Goal: Information Seeking & Learning: Check status

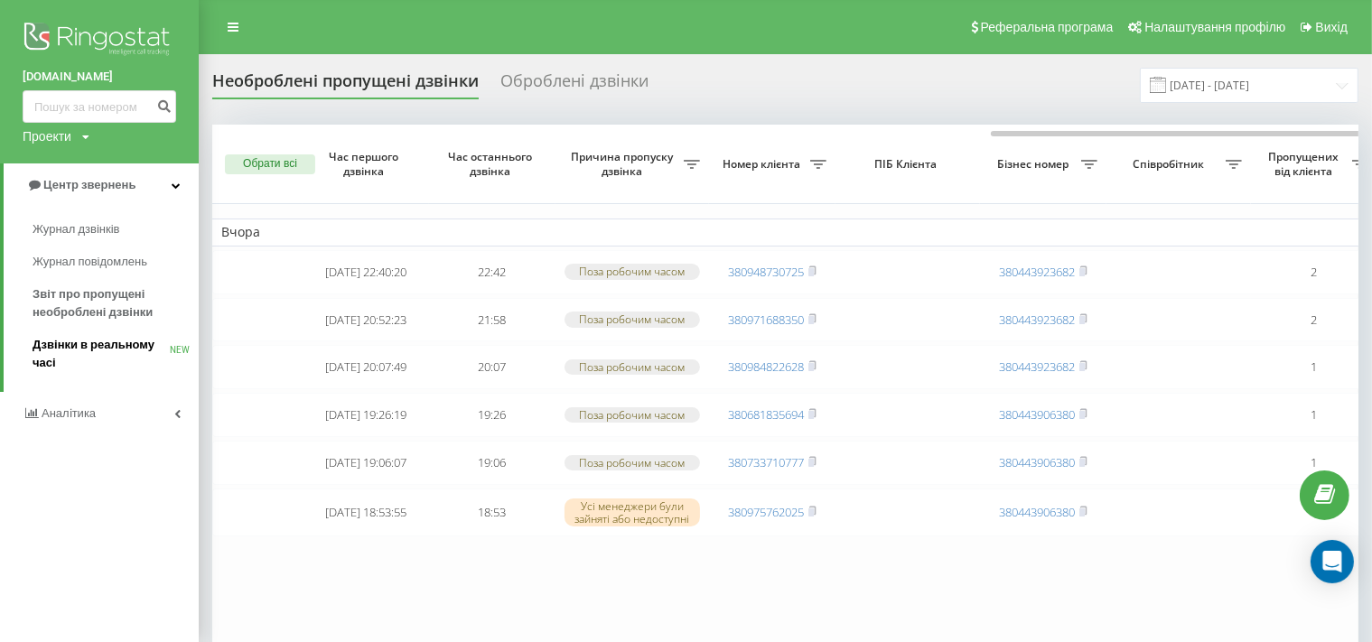
scroll to position [0, 446]
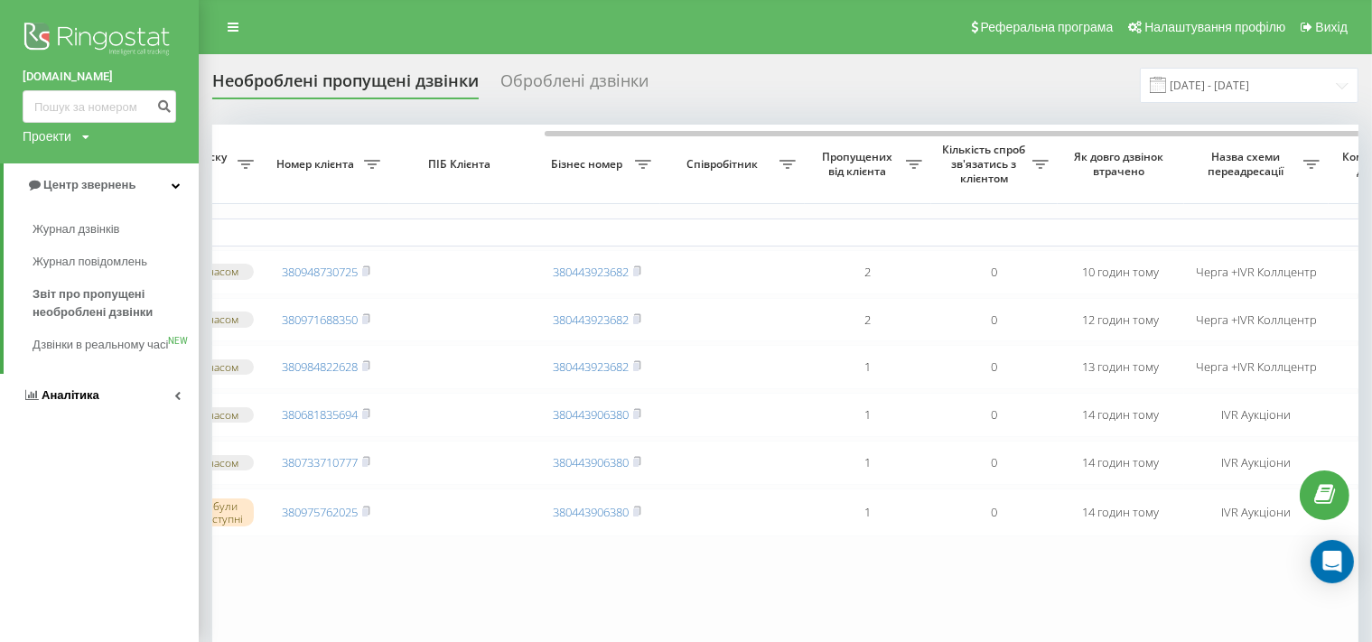
click at [78, 405] on span "Аналiтика" at bounding box center [61, 396] width 77 height 18
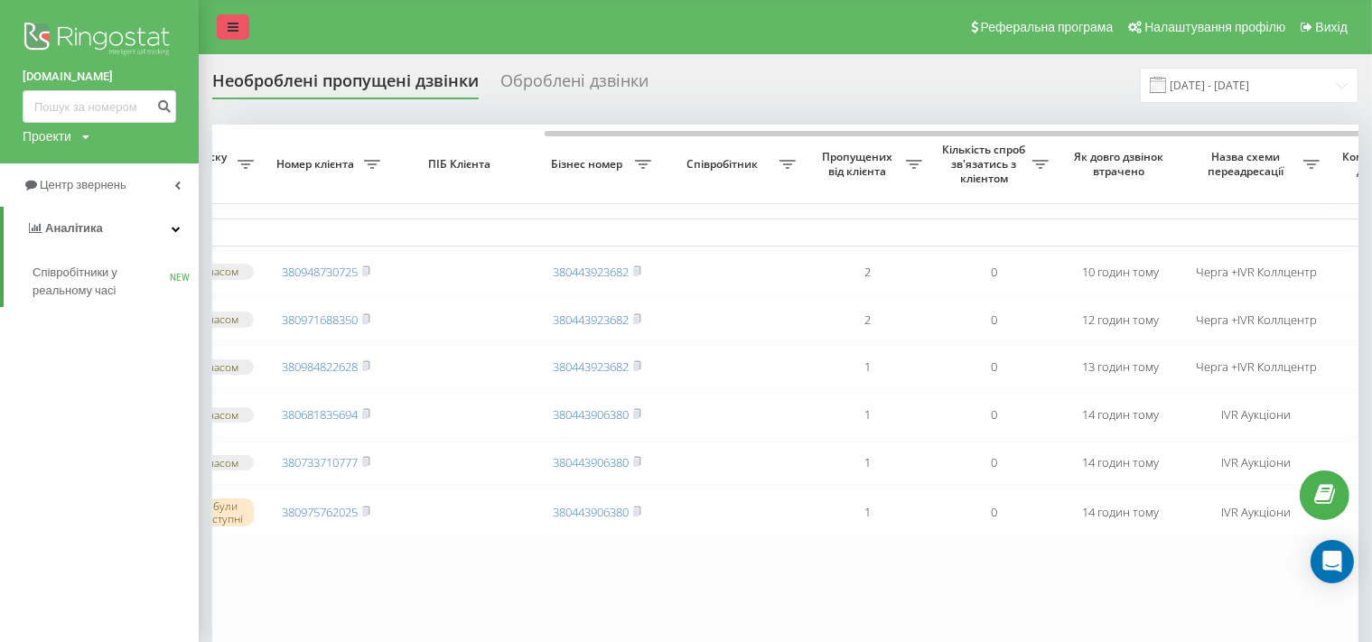
click at [238, 30] on link at bounding box center [233, 26] width 33 height 25
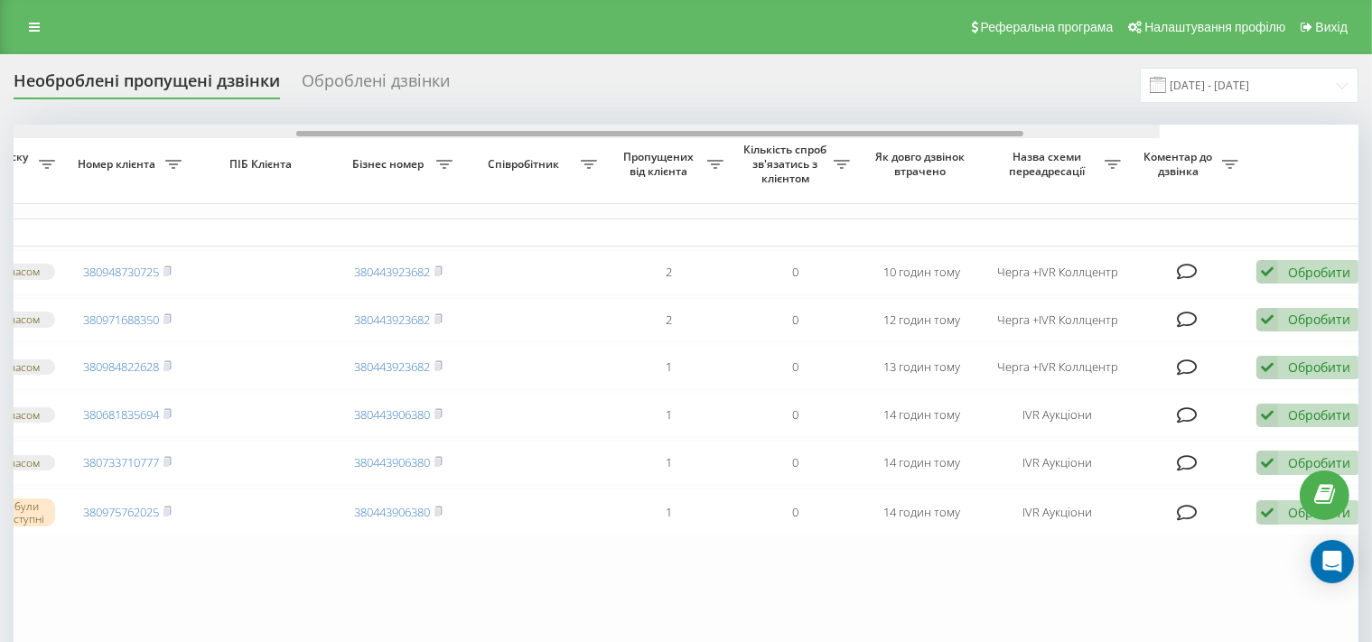
scroll to position [0, 461]
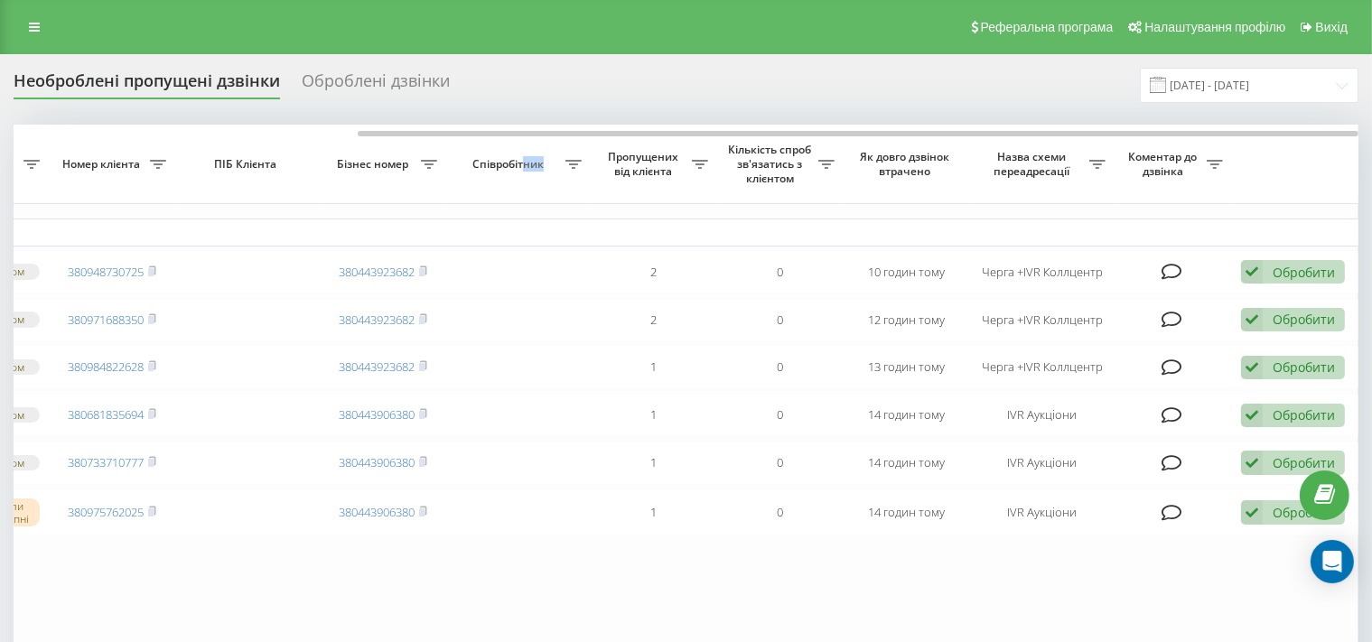
drag, startPoint x: 687, startPoint y: 131, endPoint x: 522, endPoint y: 144, distance: 165.7
click at [523, 144] on div "Обрати всі Час першого дзвінка Час останнього дзвінка Причина пропуску дзвінка …" at bounding box center [686, 396] width 1345 height 542
click at [598, 102] on div "Необроблені пропущені дзвінки Оброблені дзвінки 19.08.2025 - 19.08.2025" at bounding box center [686, 85] width 1345 height 35
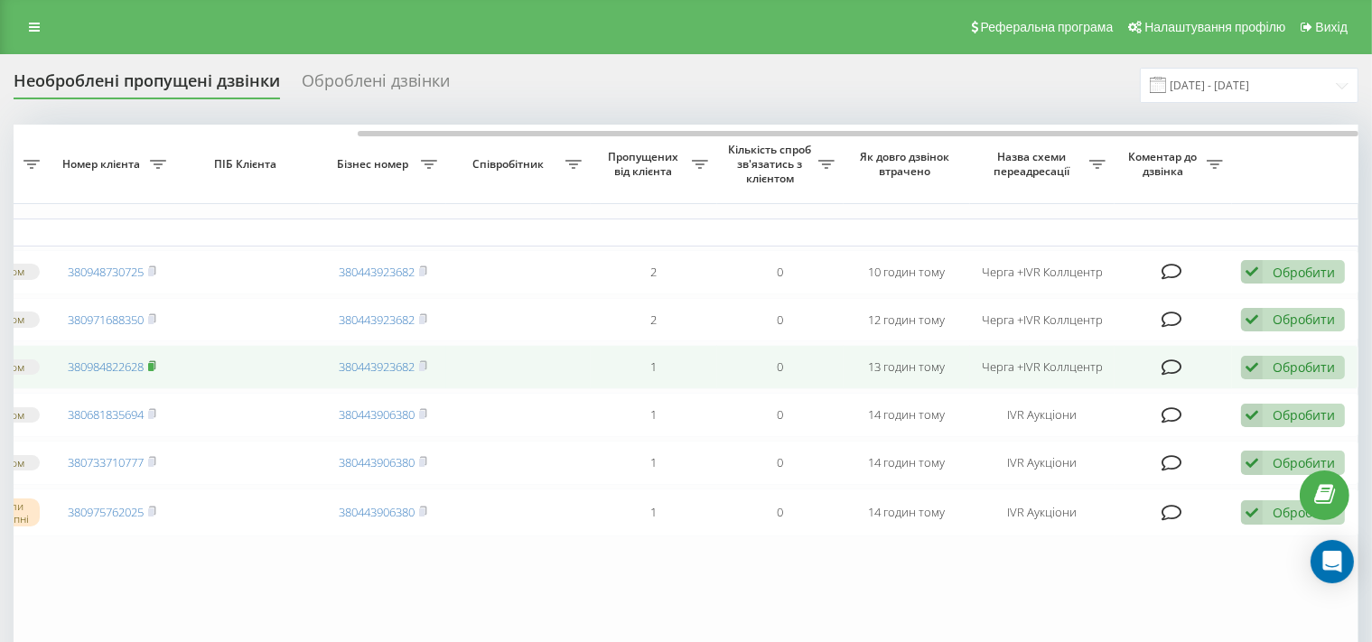
click at [154, 371] on rect at bounding box center [150, 367] width 5 height 8
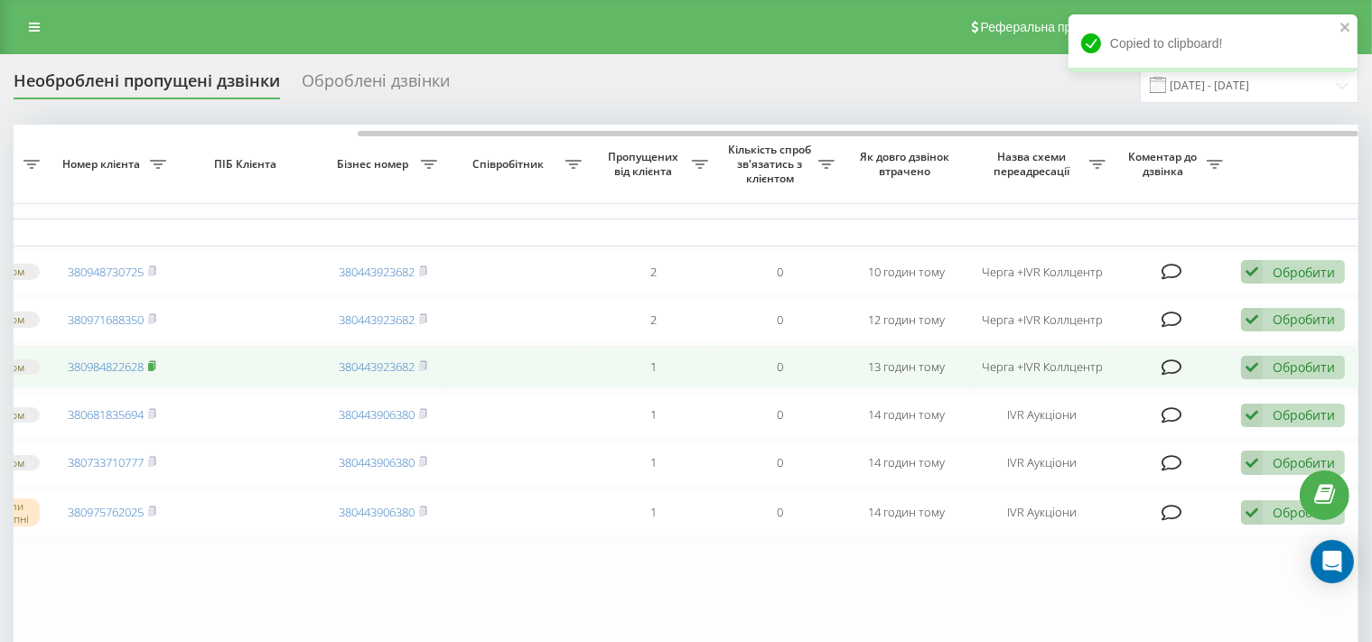
click at [152, 371] on icon at bounding box center [152, 365] width 8 height 11
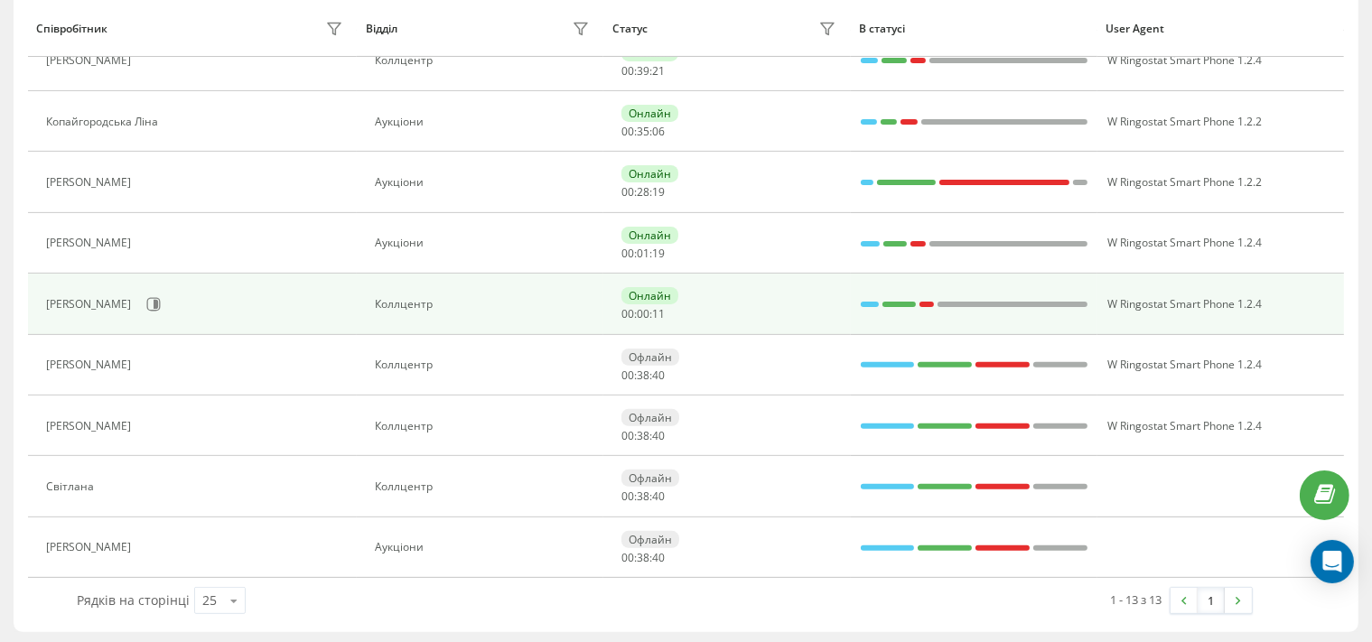
scroll to position [23, 0]
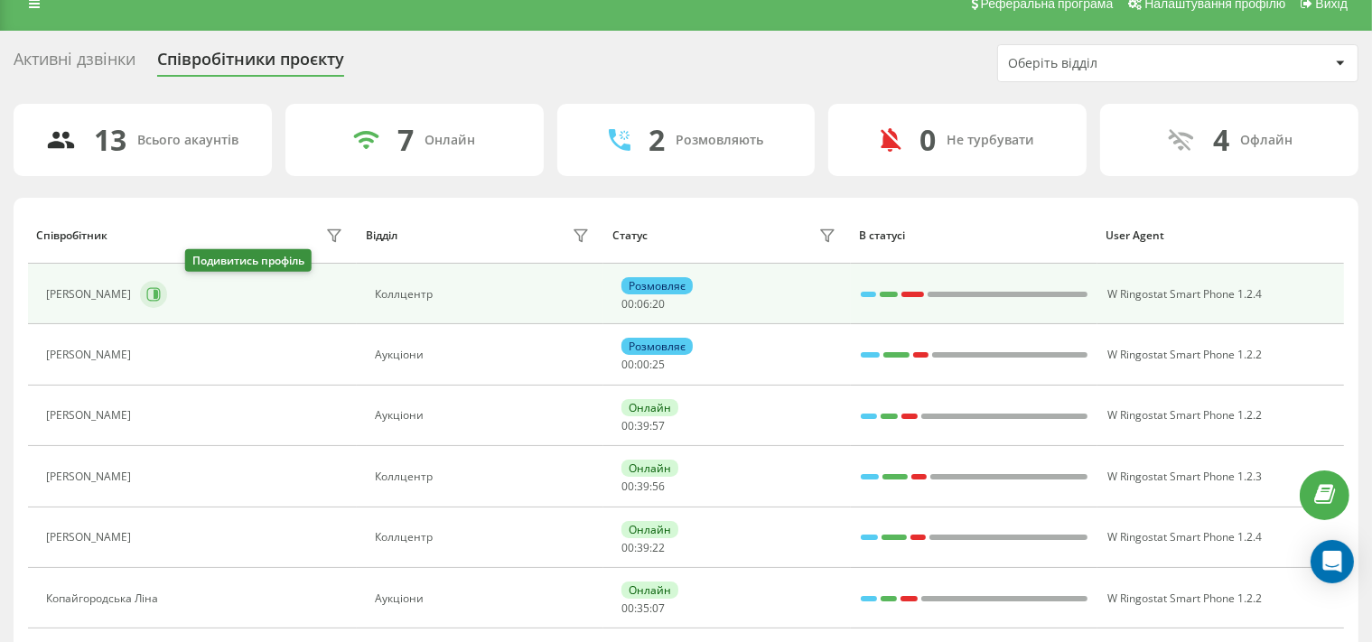
click at [167, 291] on button at bounding box center [153, 294] width 27 height 27
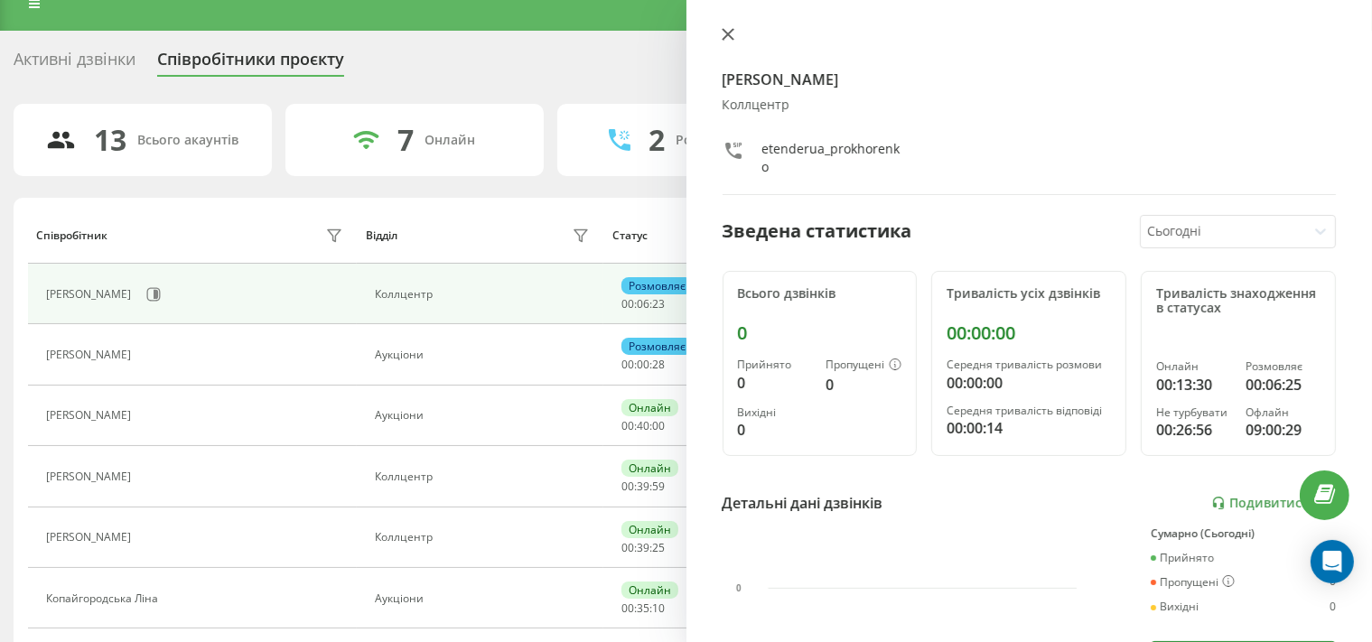
click at [729, 35] on icon at bounding box center [728, 34] width 13 height 13
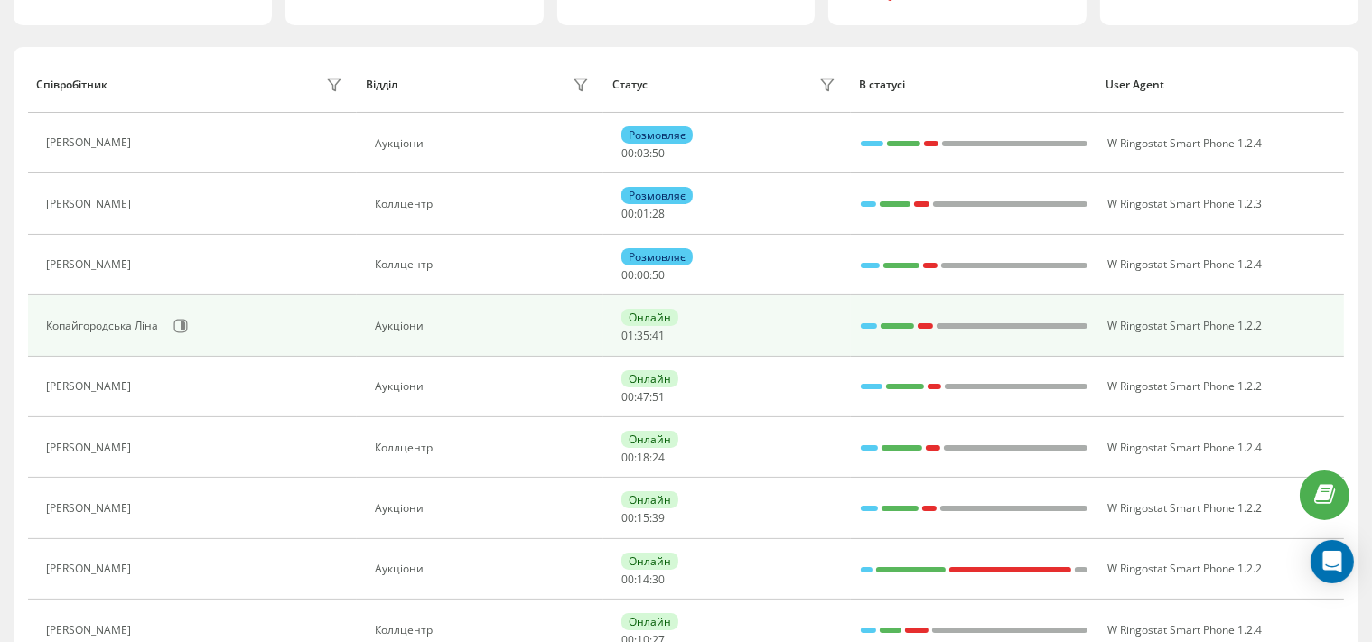
scroll to position [269, 0]
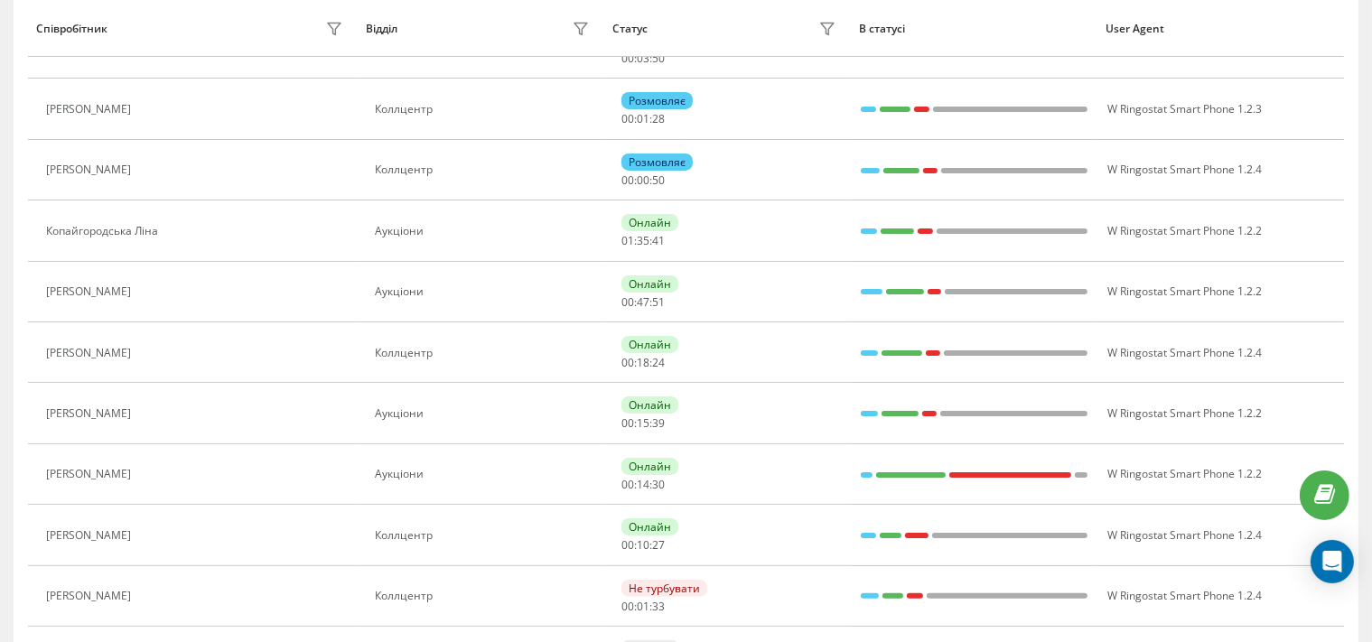
click at [146, 352] on icon at bounding box center [151, 353] width 14 height 14
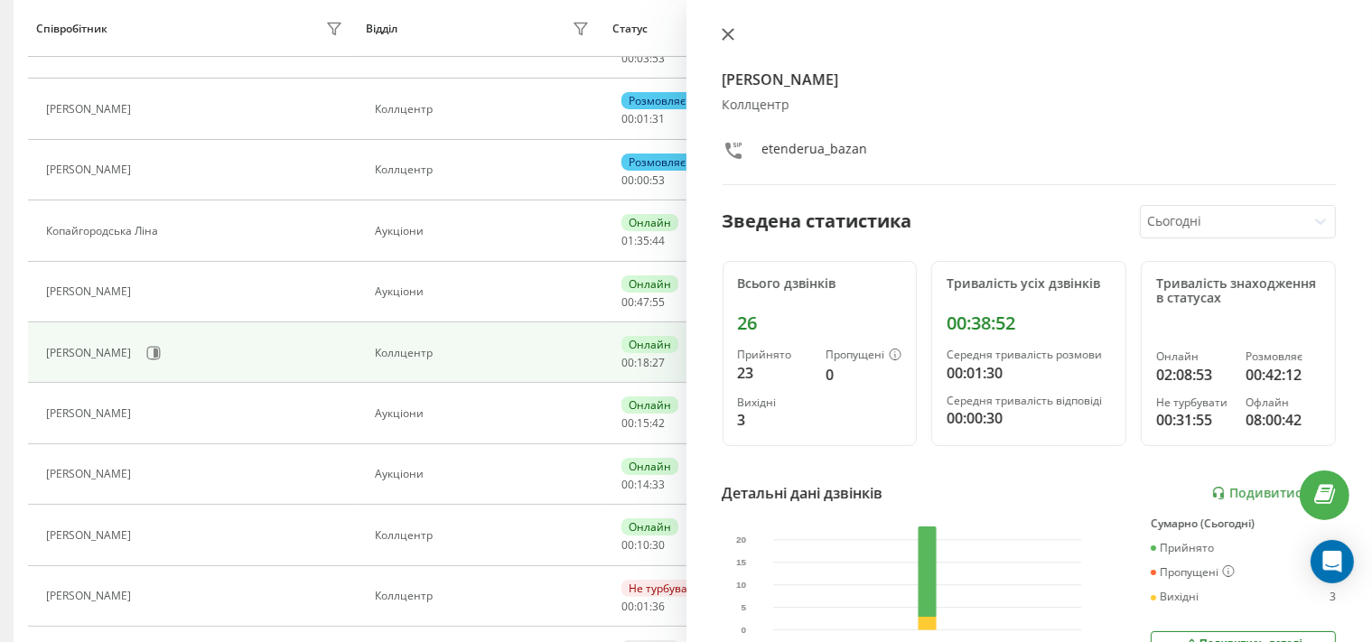
click at [727, 31] on icon at bounding box center [728, 34] width 13 height 13
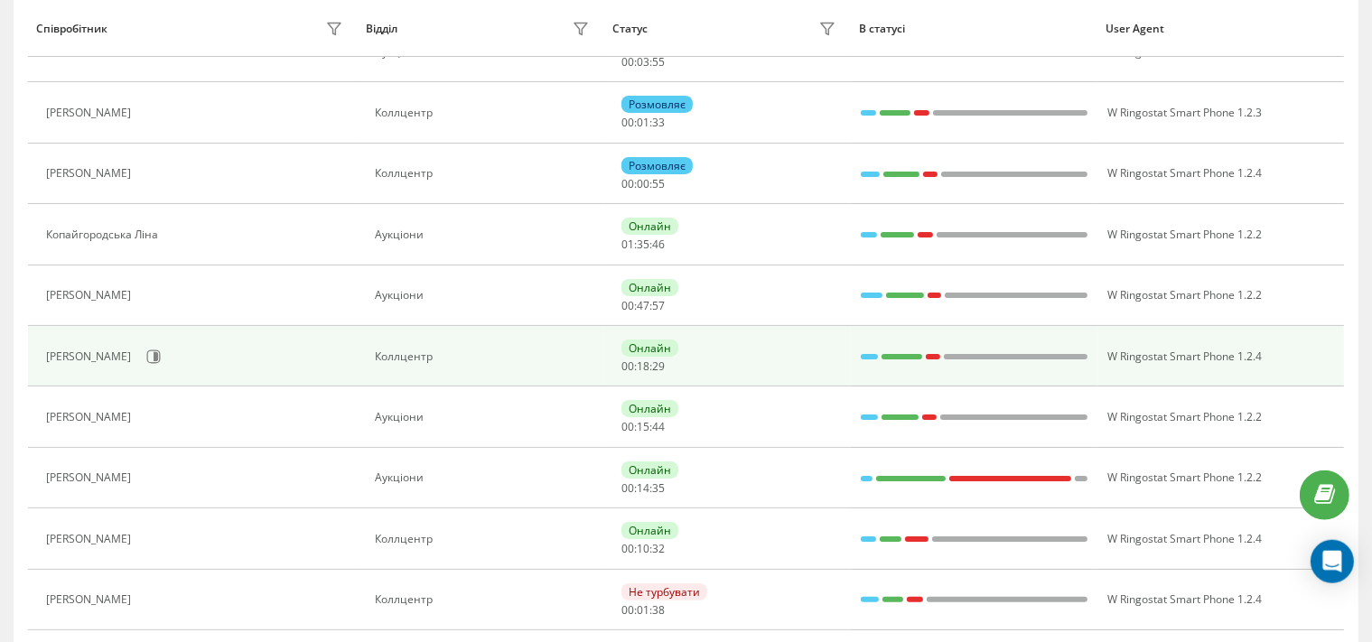
scroll to position [269, 0]
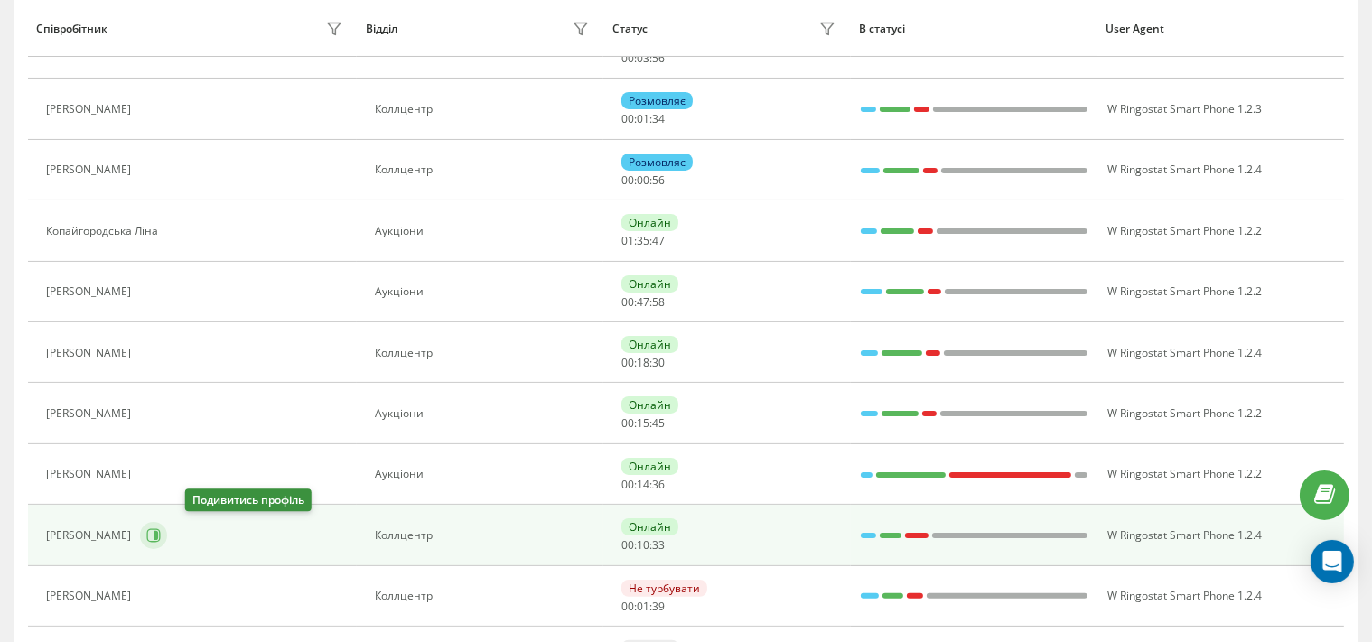
click at [158, 531] on icon at bounding box center [156, 535] width 5 height 9
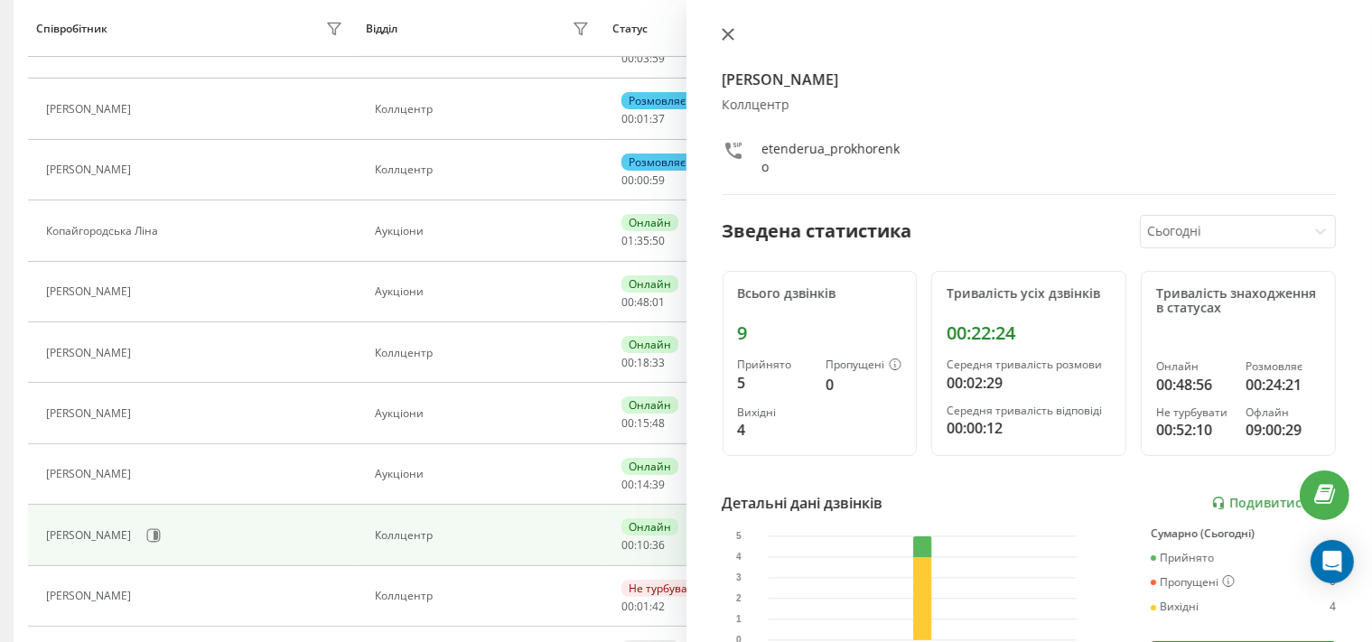
click at [729, 43] on button at bounding box center [727, 35] width 23 height 17
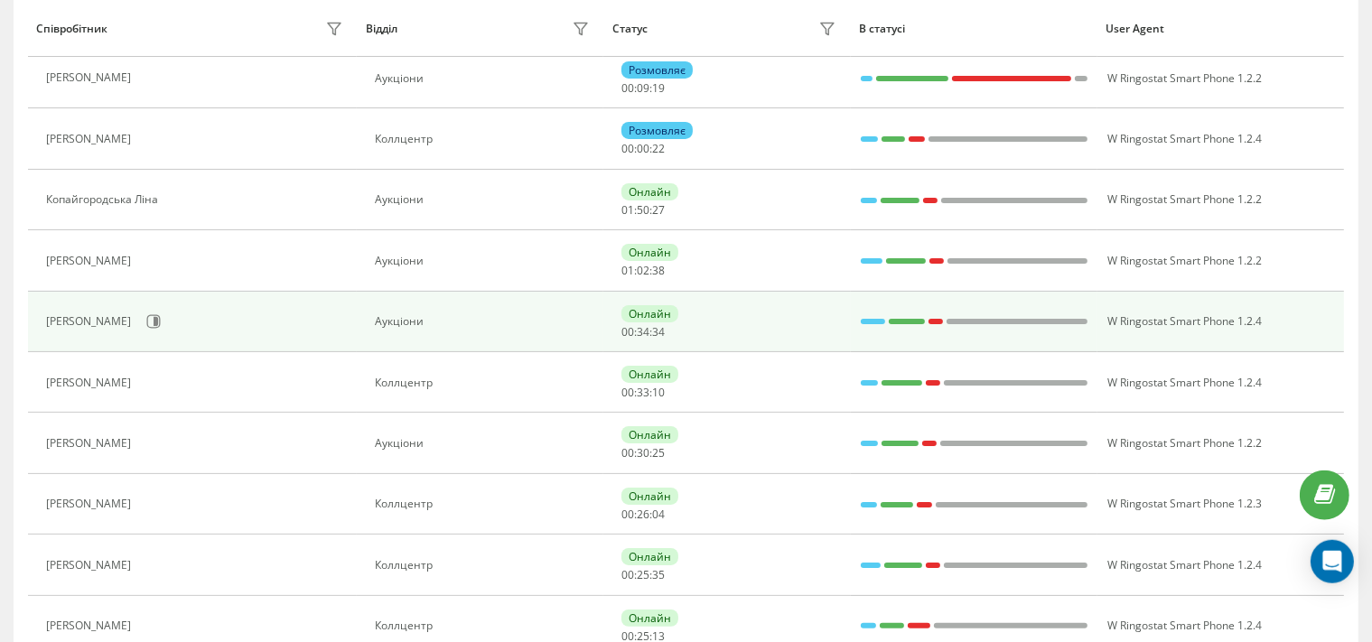
scroll to position [285, 0]
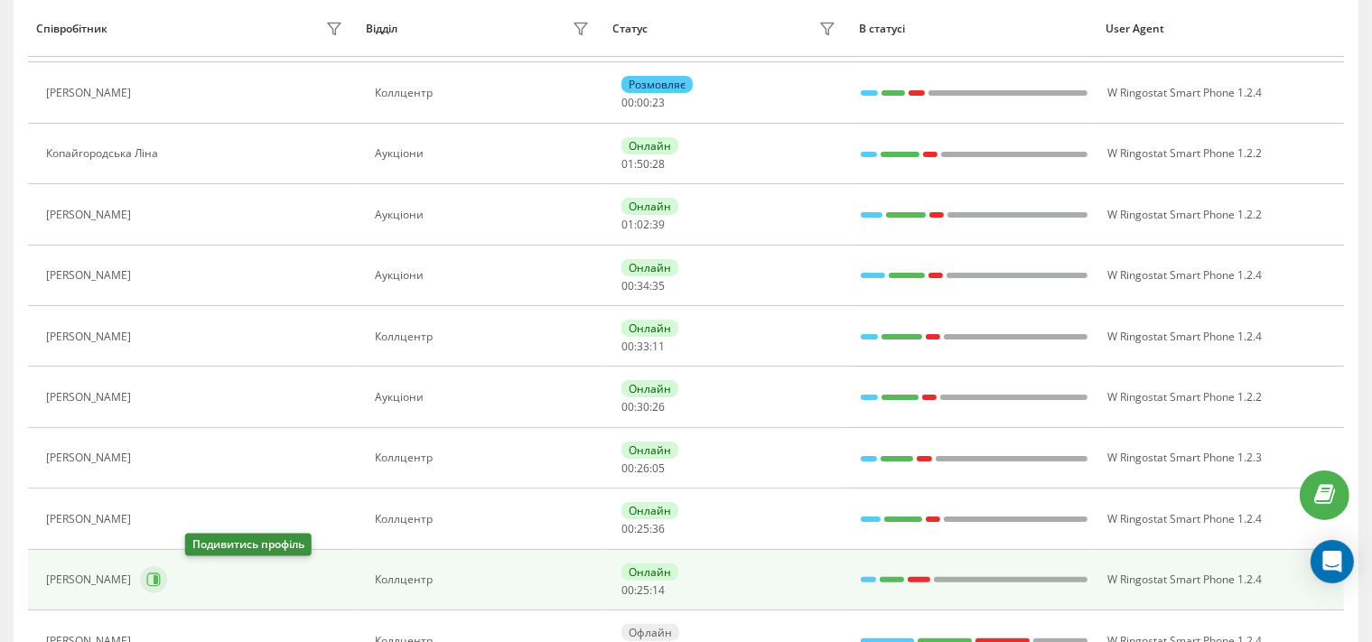
click at [161, 581] on icon at bounding box center [153, 580] width 14 height 14
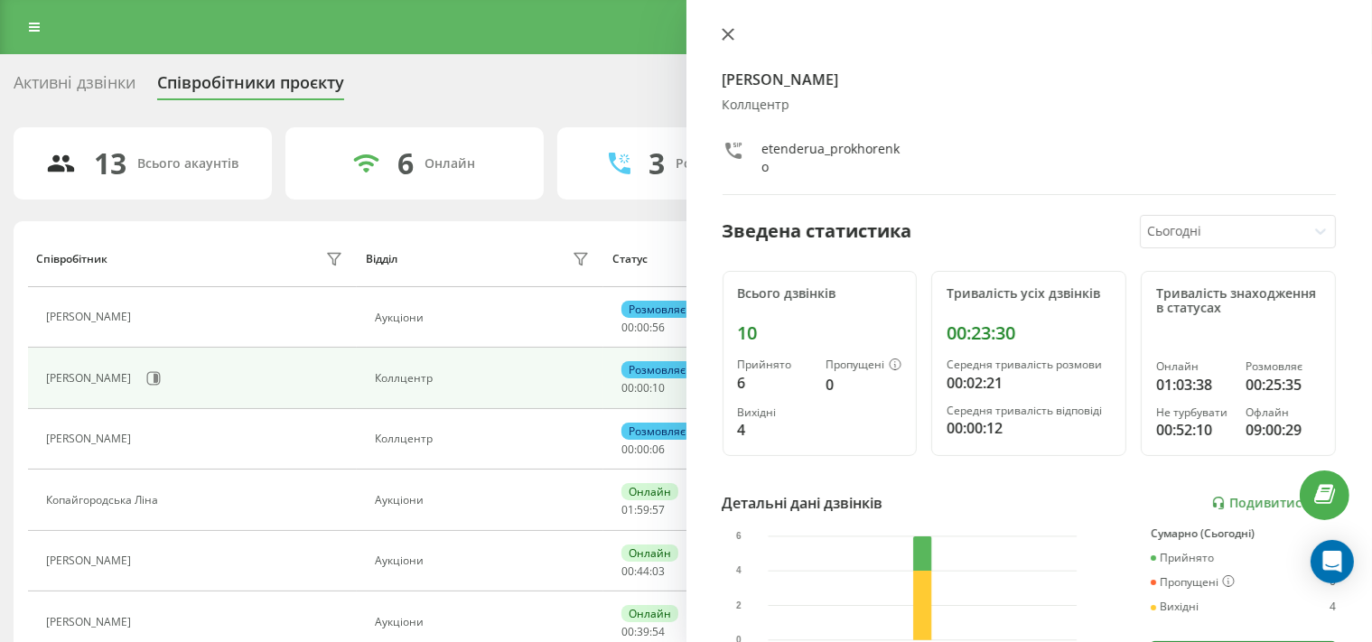
click at [722, 39] on icon at bounding box center [728, 34] width 13 height 13
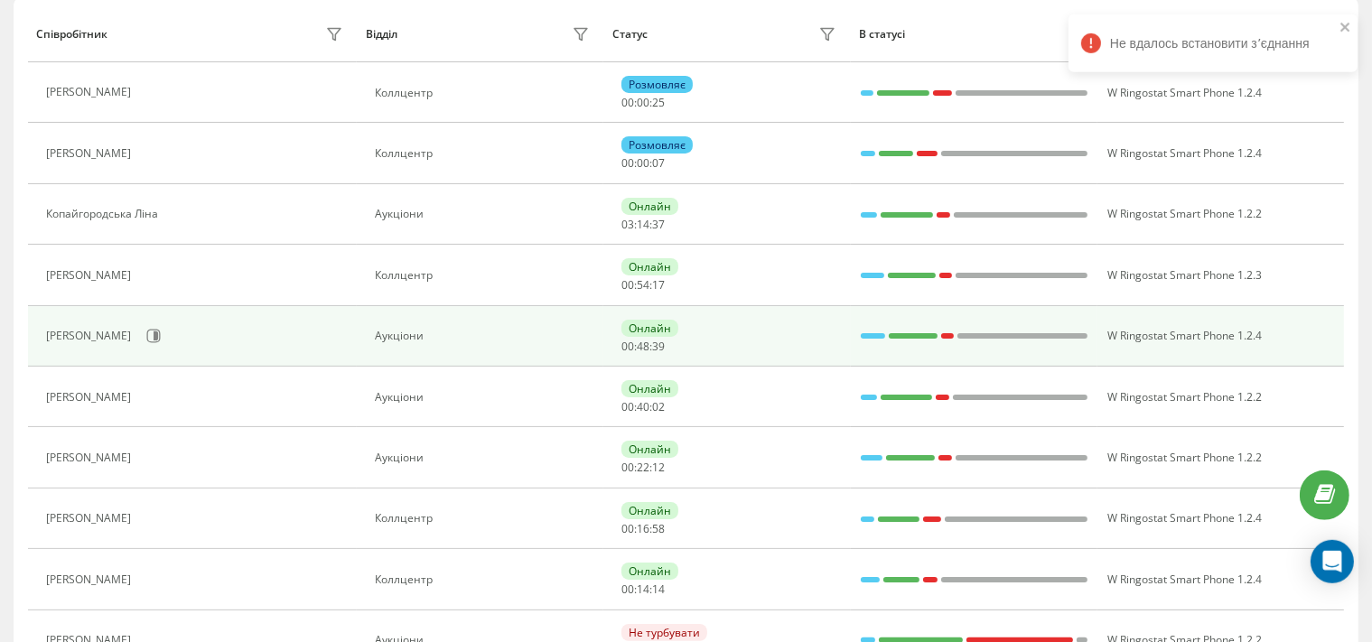
scroll to position [44, 0]
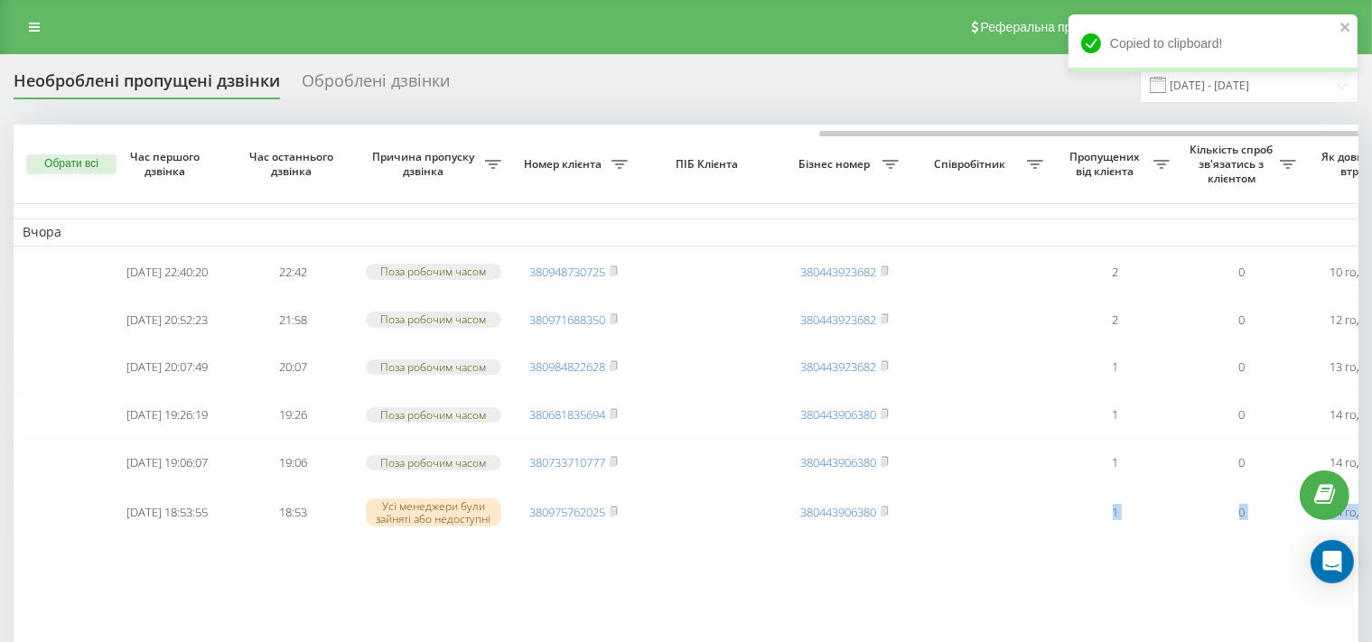
scroll to position [0, 461]
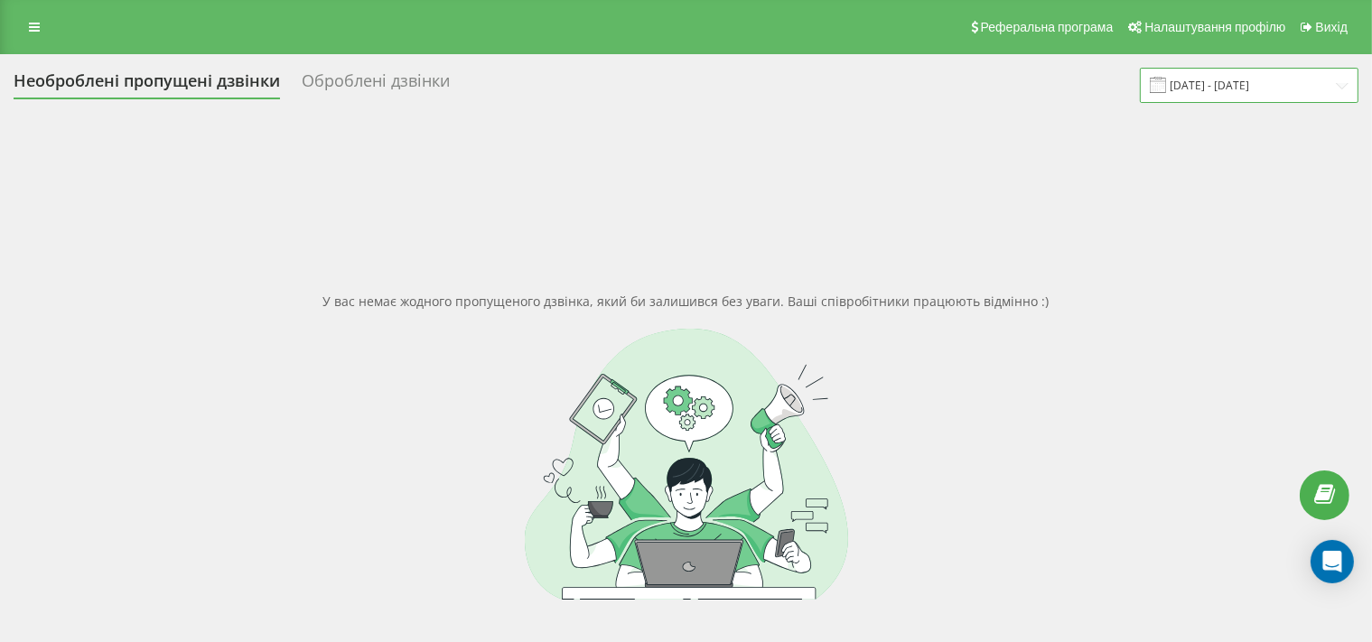
drag, startPoint x: 0, startPoint y: 0, endPoint x: 1194, endPoint y: 92, distance: 1197.4
click at [1194, 92] on input "19.08.2025 - 19.08.2025" at bounding box center [1249, 85] width 219 height 35
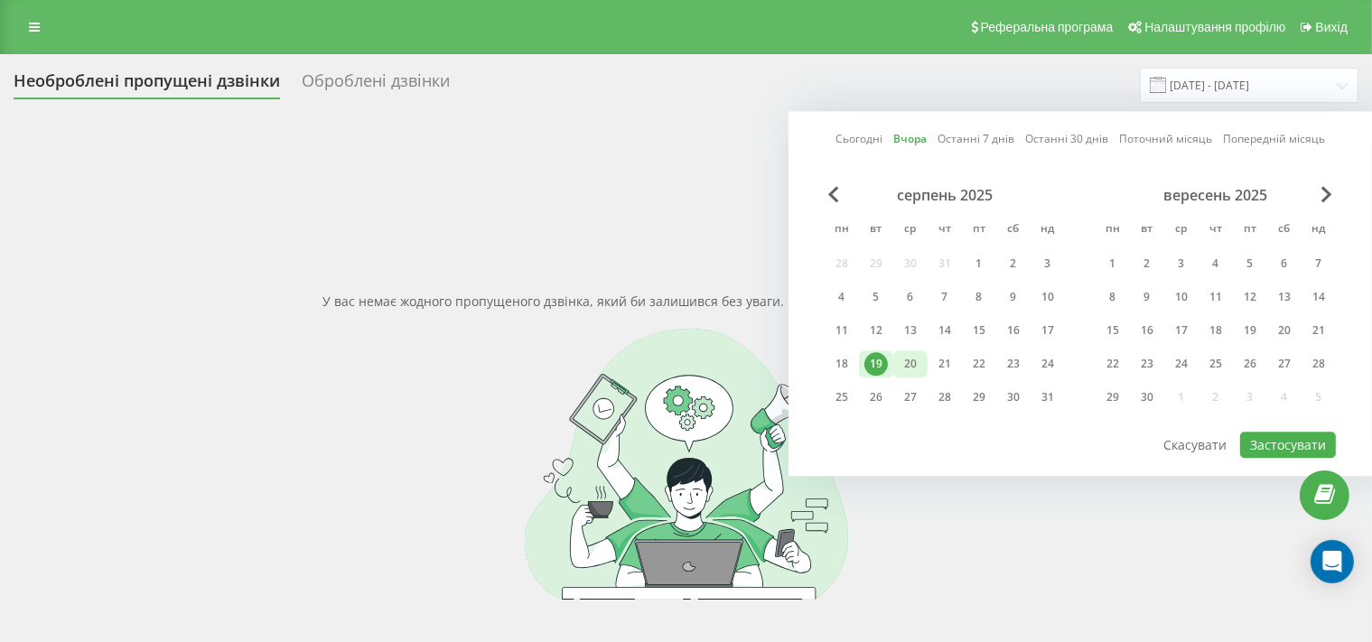
click at [923, 362] on div "20" at bounding box center [910, 363] width 34 height 27
click at [1270, 442] on button "Застосувати" at bounding box center [1288, 445] width 96 height 26
type input "20.08.2025 - 20.08.2025"
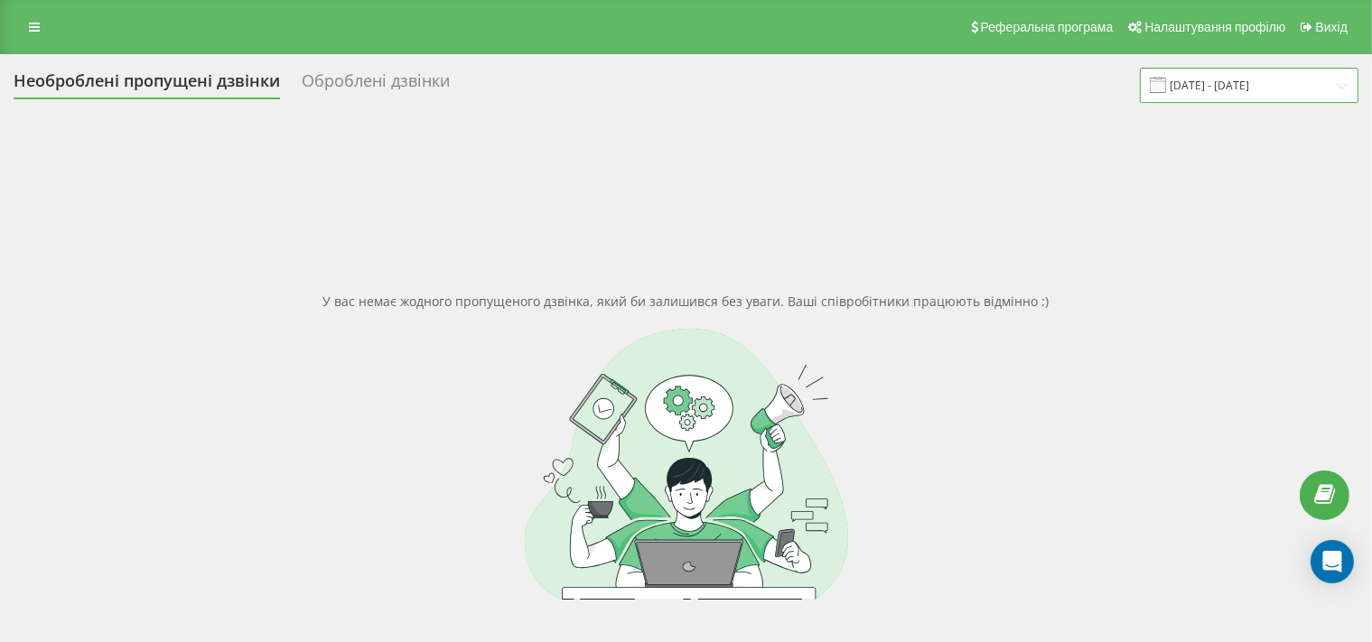
click at [1209, 85] on input "[DATE] - [DATE]" at bounding box center [1249, 85] width 219 height 35
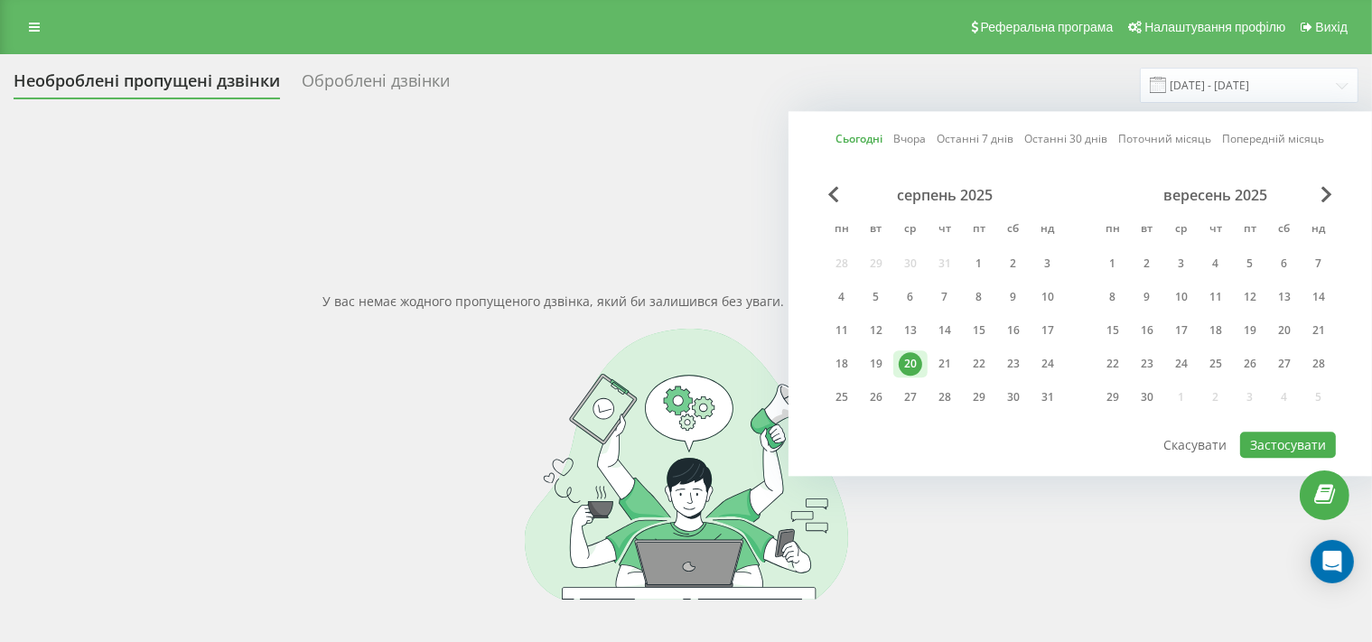
click at [912, 354] on div "20" at bounding box center [910, 363] width 23 height 23
click at [1259, 439] on button "Застосувати" at bounding box center [1288, 445] width 96 height 26
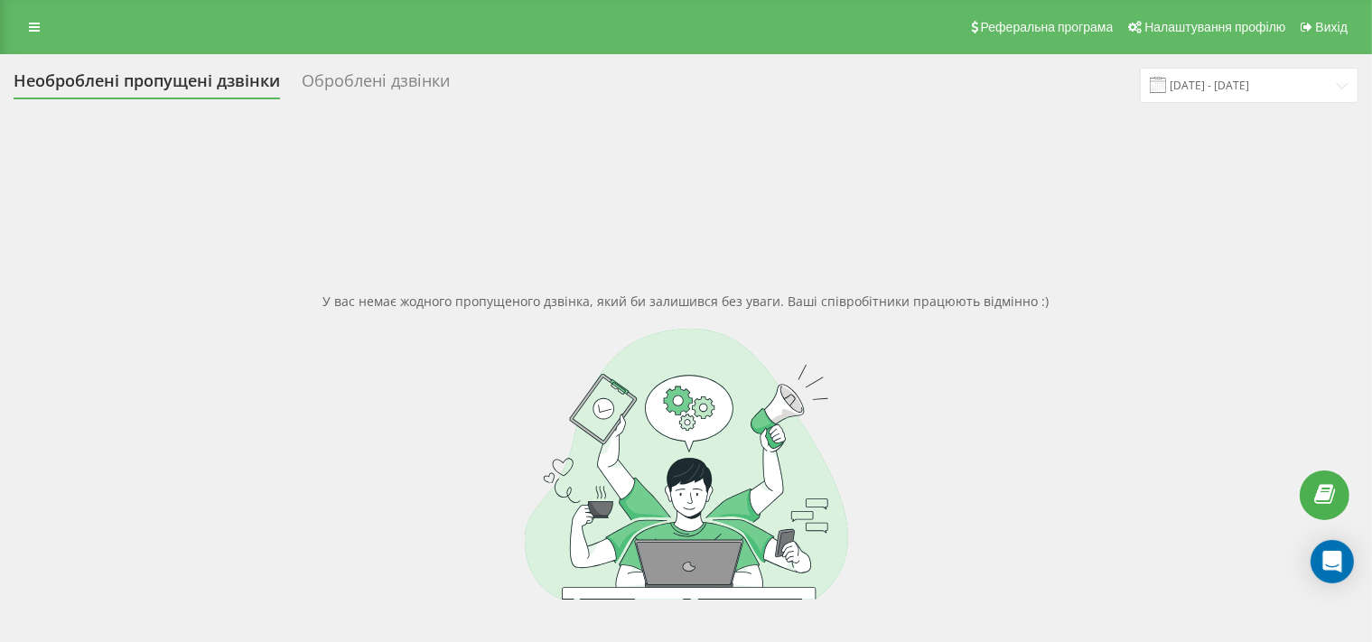
click at [843, 150] on div "У вас немає жодного пропущеного дзвінка, який би залишився без уваги. Ваші спів…" at bounding box center [686, 446] width 1345 height 642
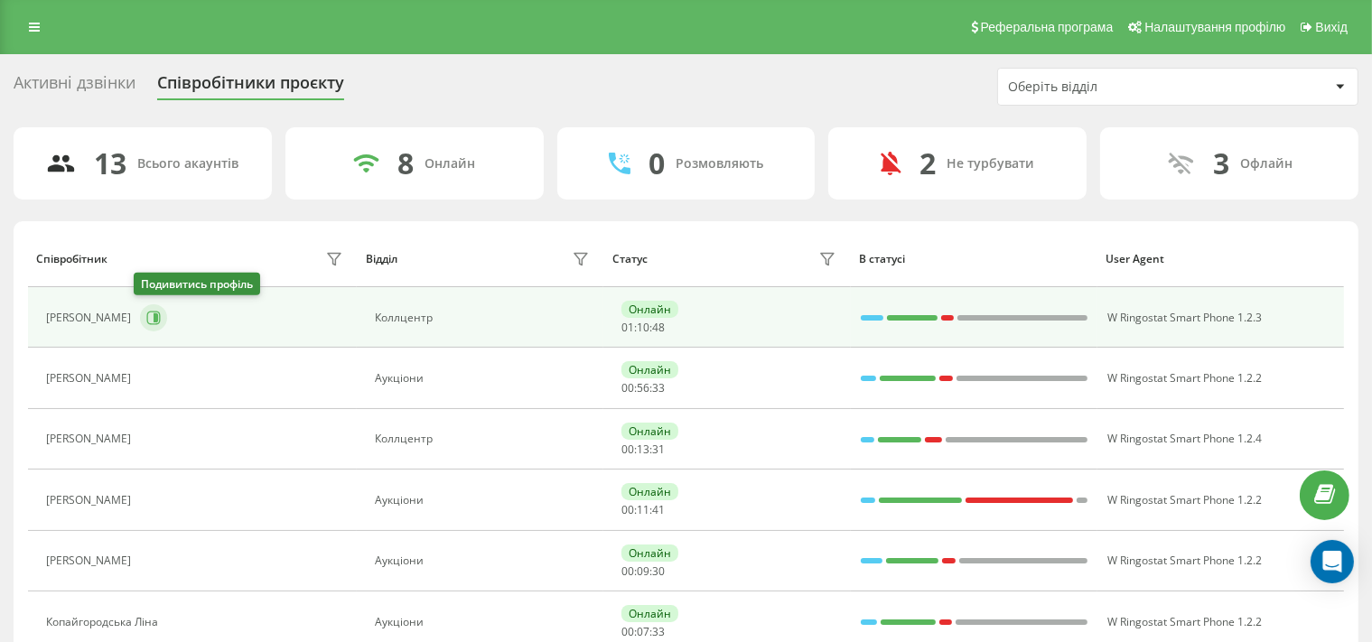
click at [150, 309] on button at bounding box center [153, 317] width 27 height 27
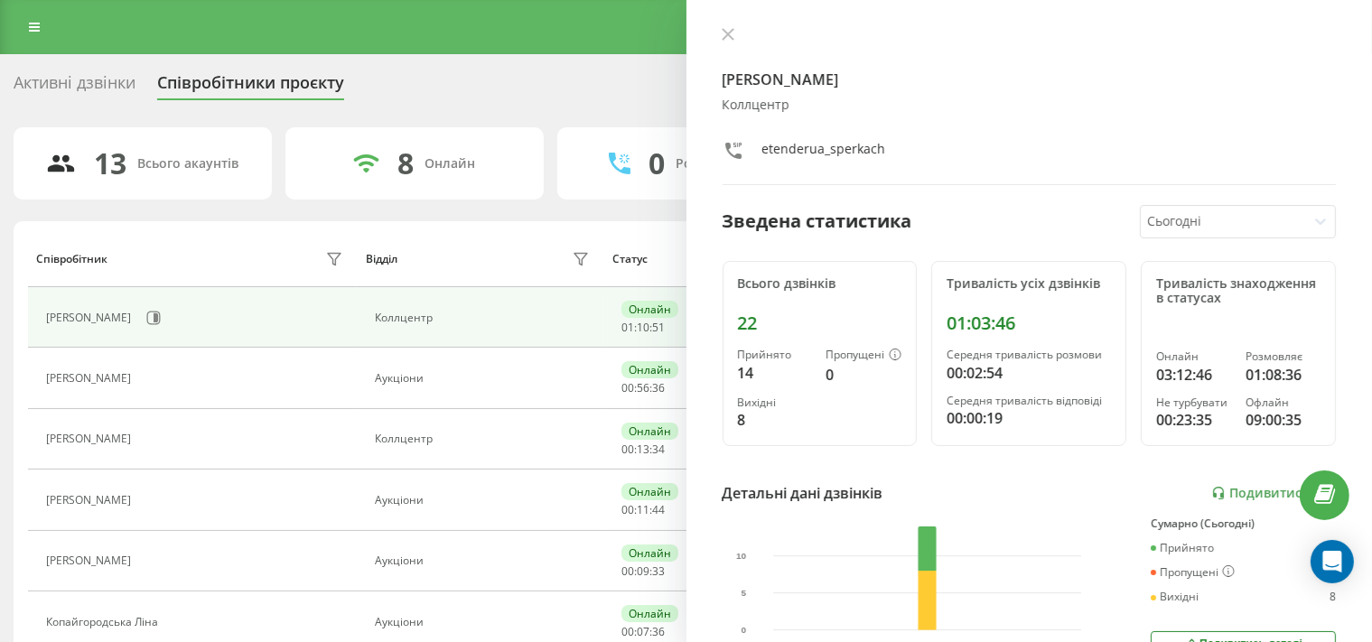
drag, startPoint x: 734, startPoint y: 34, endPoint x: 279, endPoint y: 240, distance: 499.6
click at [733, 34] on button at bounding box center [727, 35] width 23 height 17
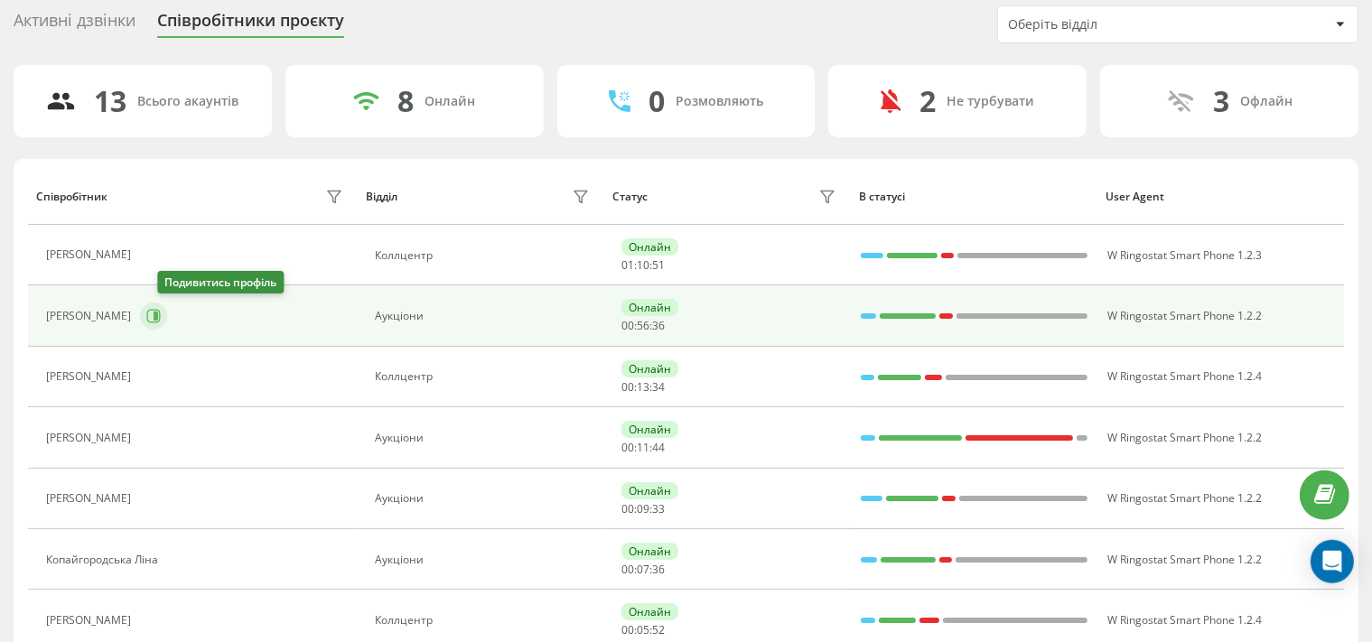
scroll to position [191, 0]
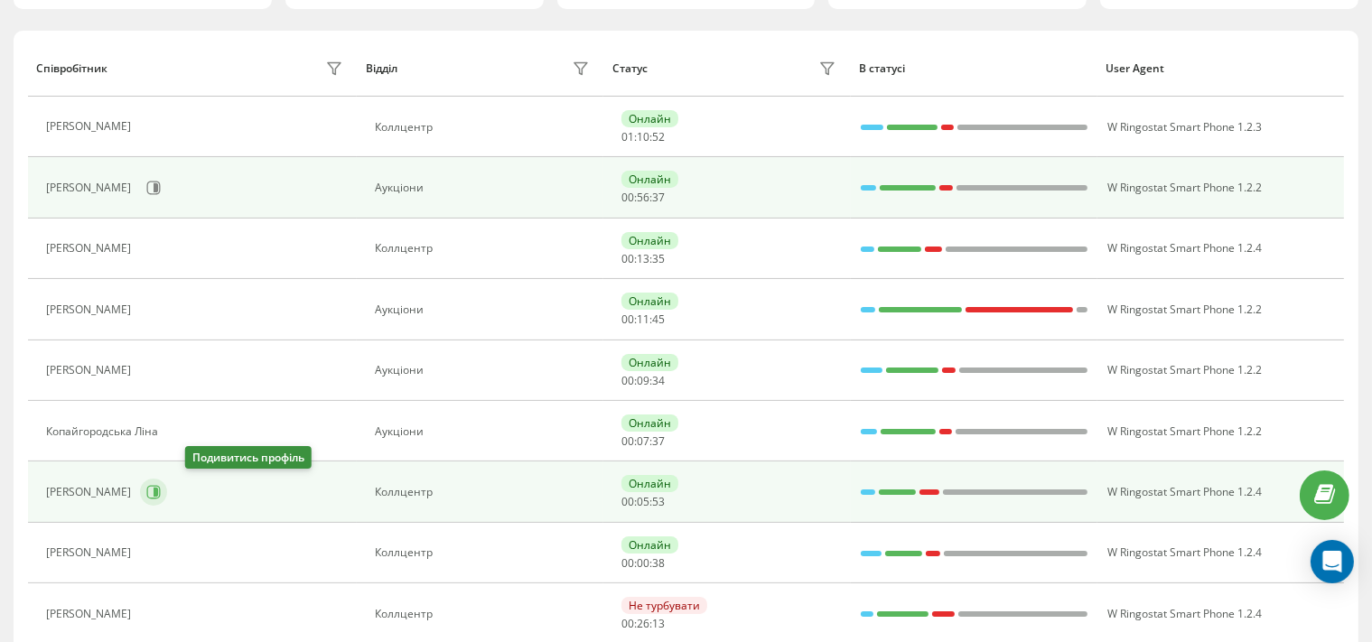
click at [167, 490] on button at bounding box center [153, 492] width 27 height 27
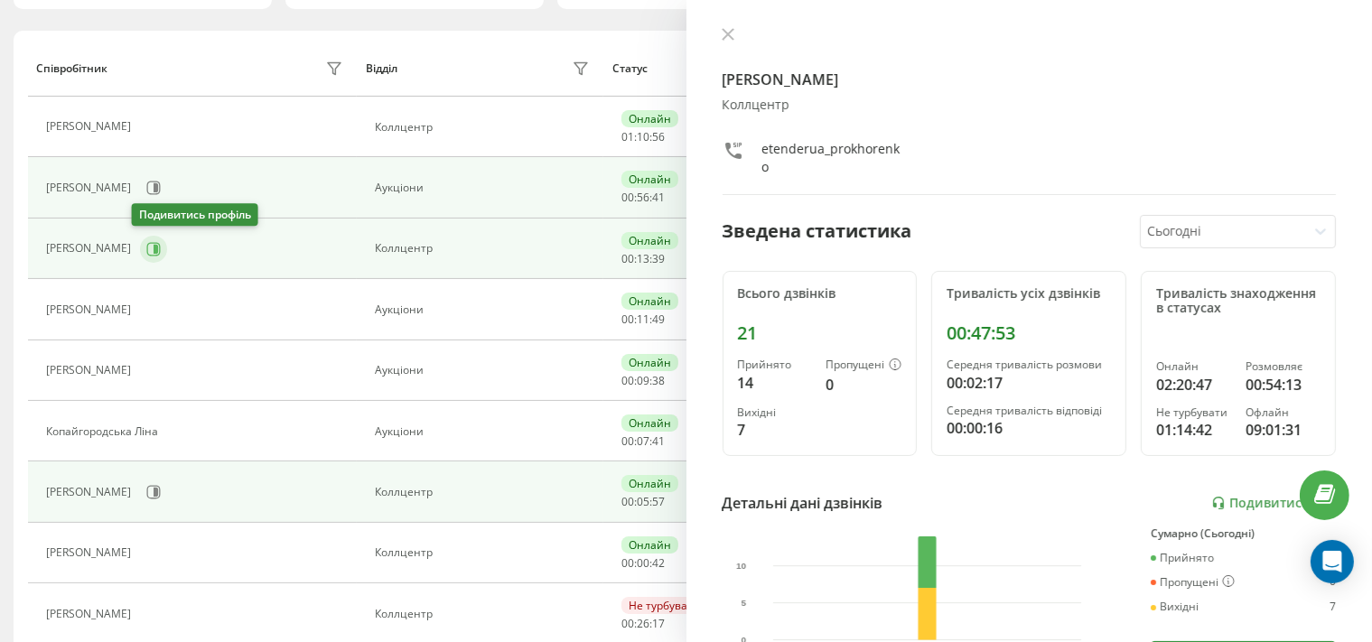
click at [154, 247] on icon at bounding box center [156, 248] width 5 height 9
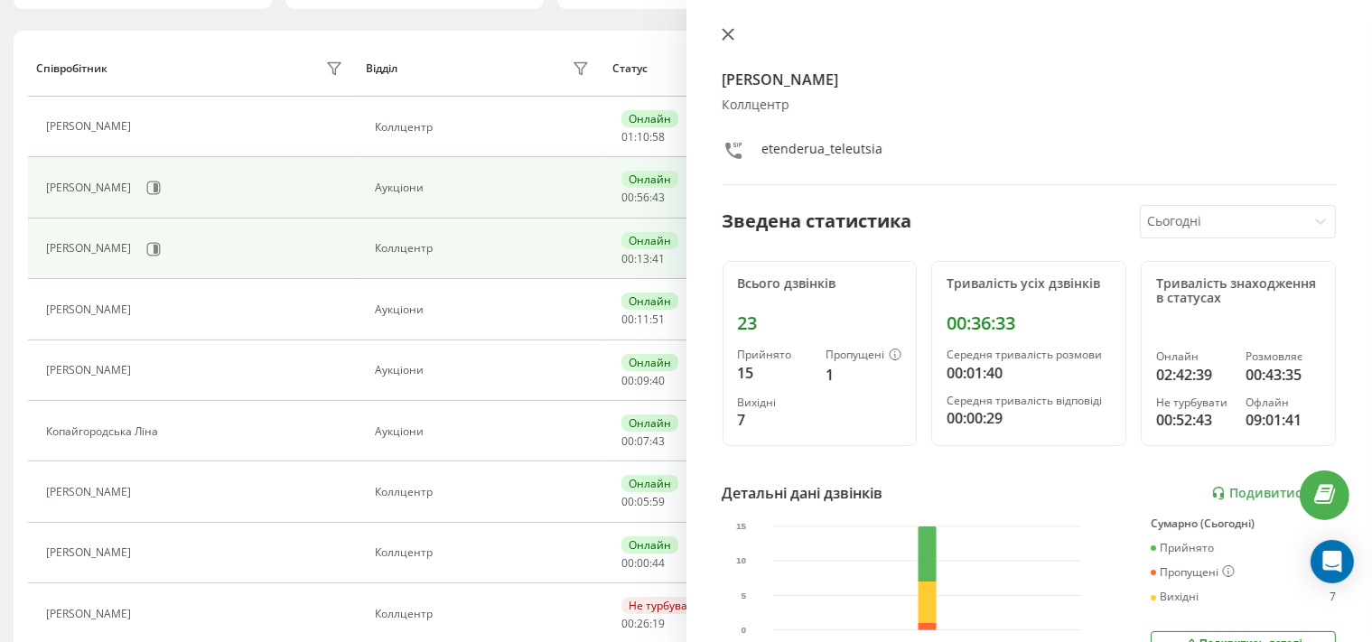
click at [723, 31] on icon at bounding box center [728, 34] width 13 height 13
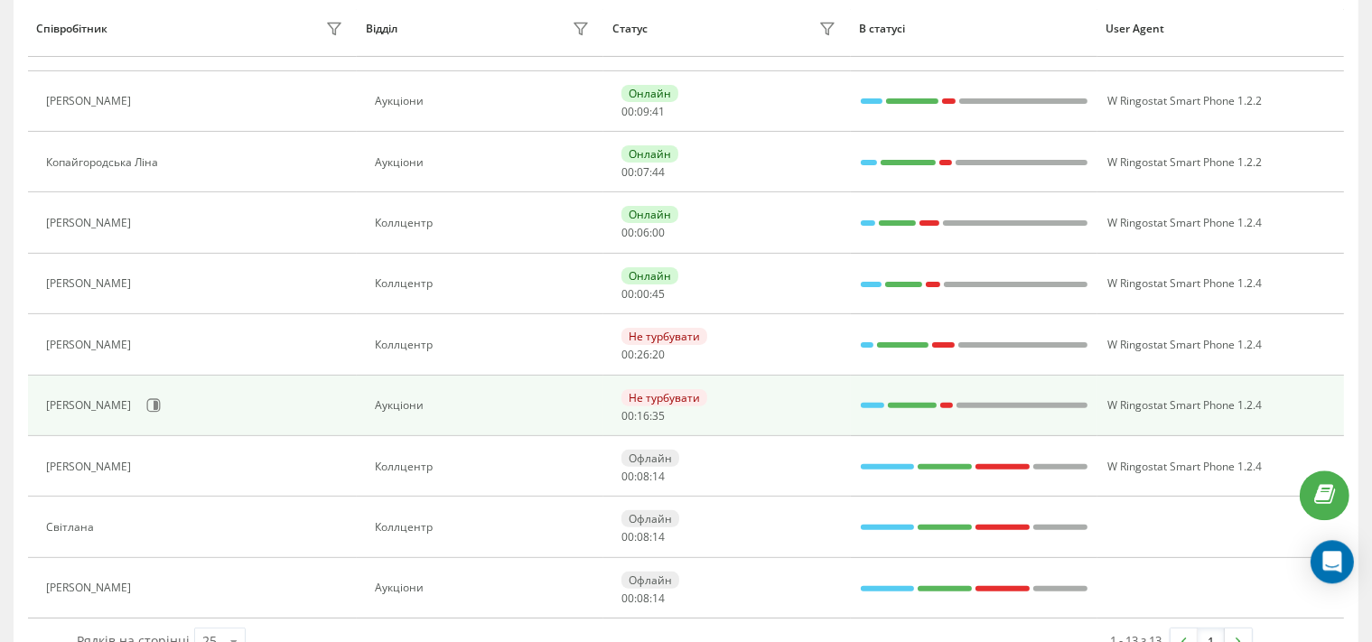
scroll to position [477, 0]
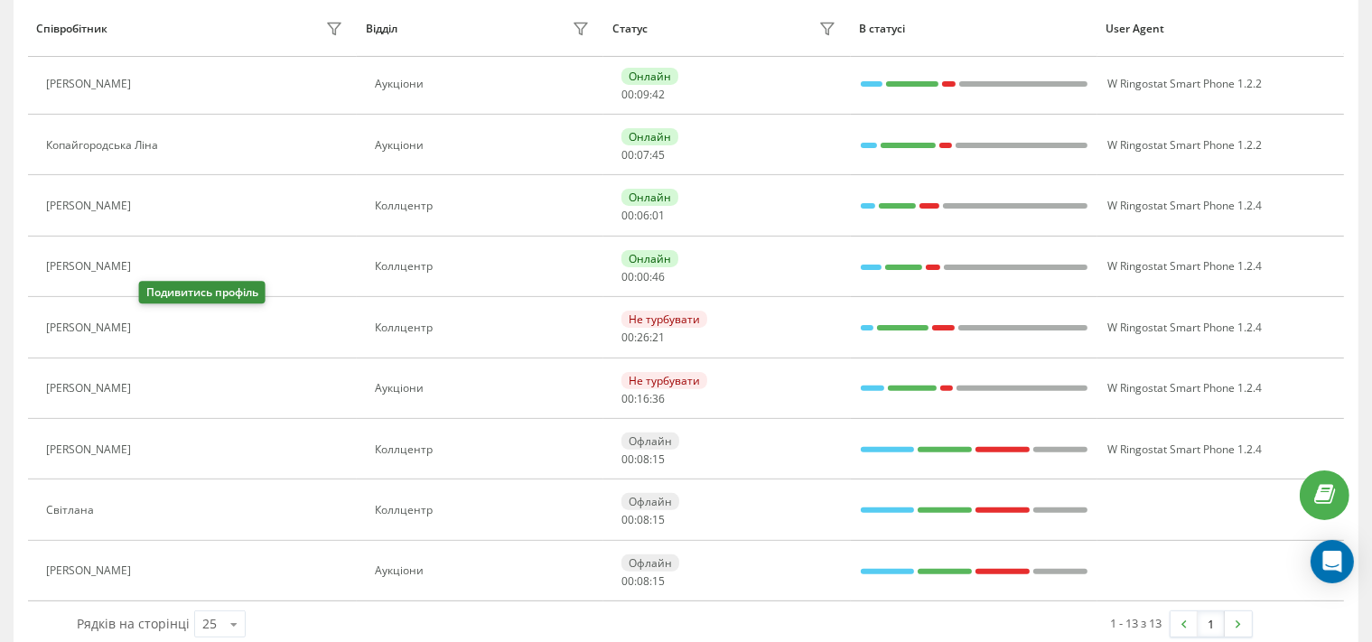
click at [154, 322] on icon at bounding box center [151, 328] width 14 height 14
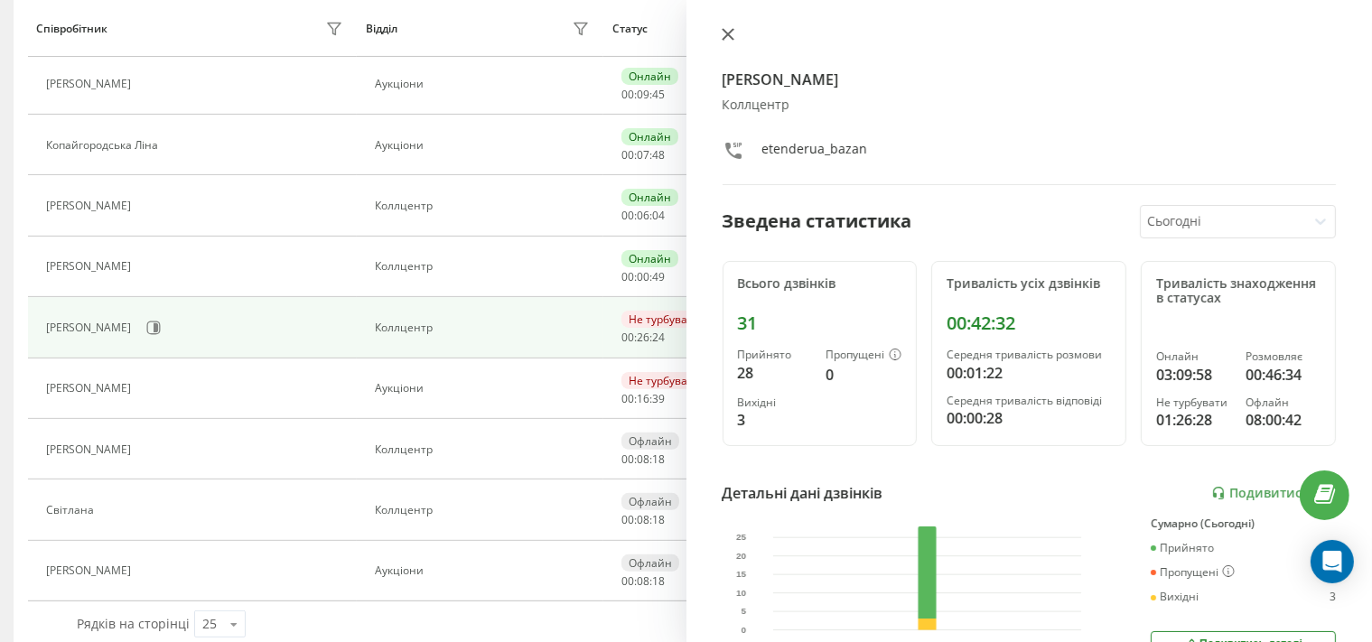
click at [728, 33] on icon at bounding box center [727, 34] width 11 height 11
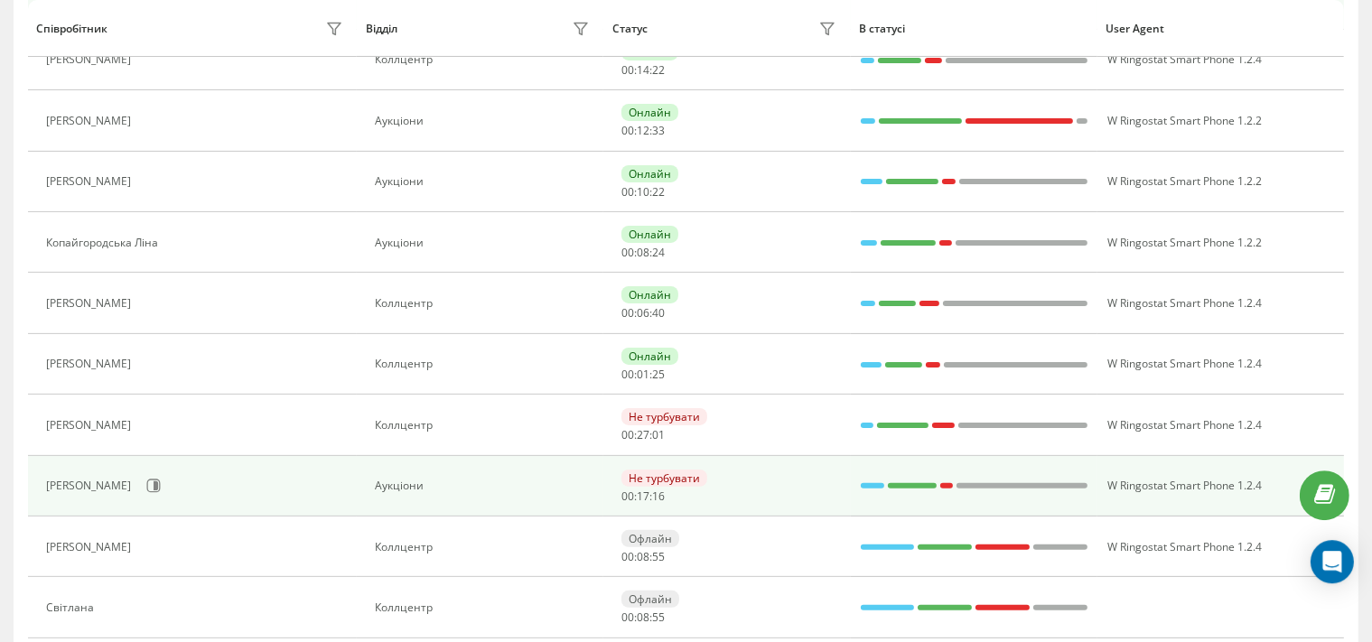
scroll to position [381, 0]
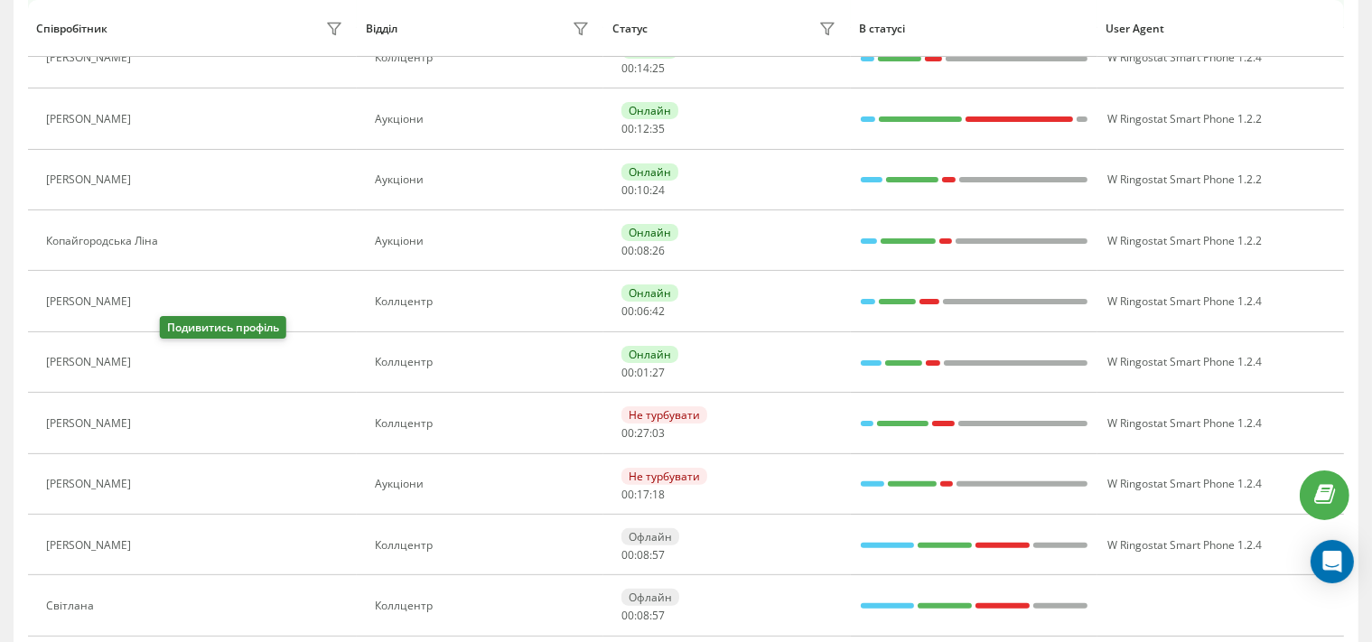
drag, startPoint x: 181, startPoint y: 352, endPoint x: 269, endPoint y: 346, distance: 88.7
click at [162, 352] on button at bounding box center [151, 364] width 22 height 25
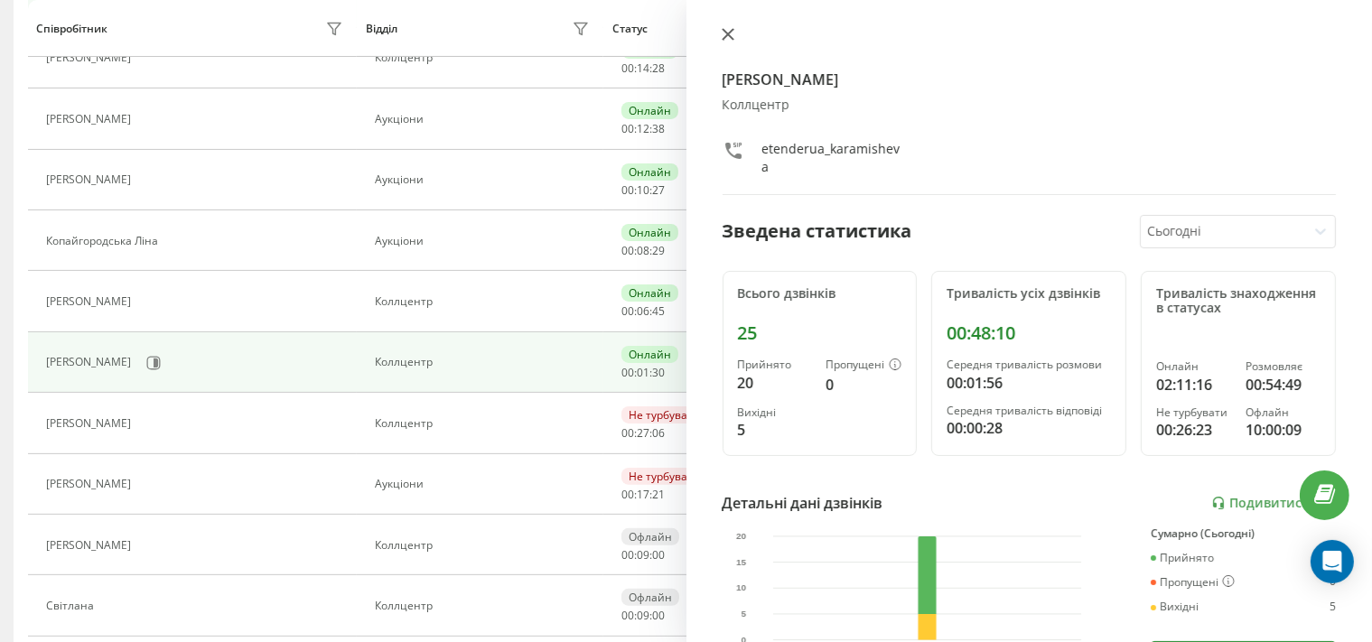
click at [722, 31] on icon at bounding box center [728, 34] width 13 height 13
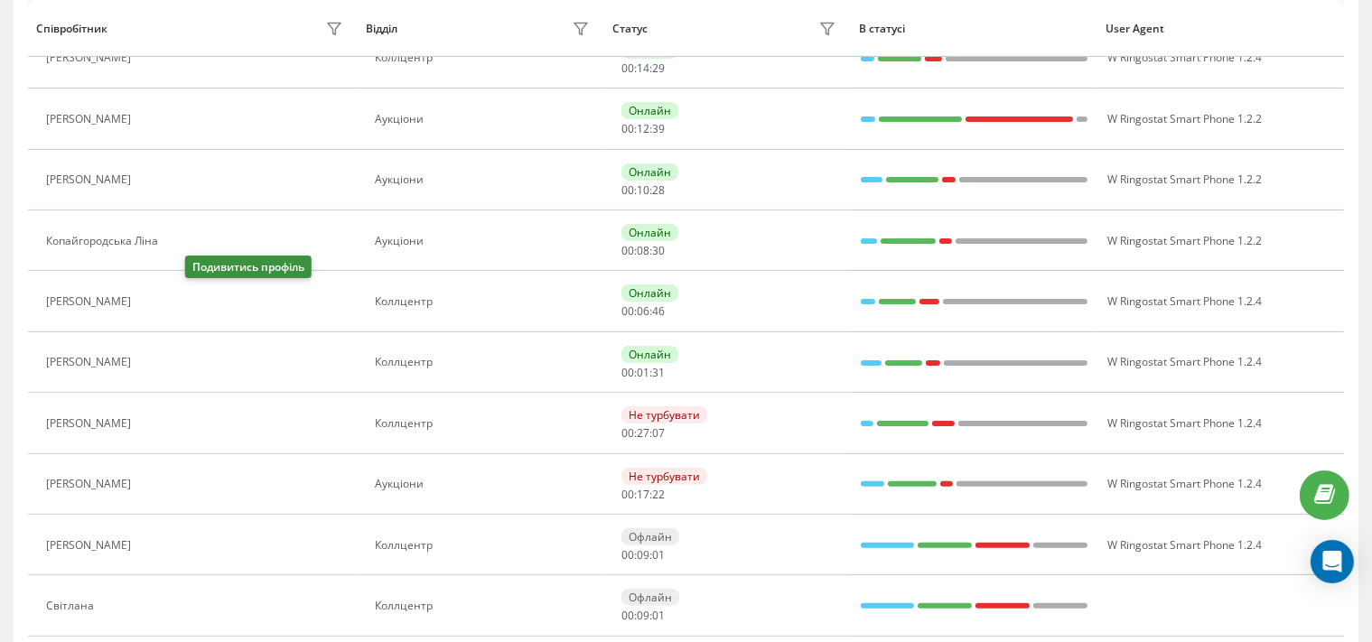
drag, startPoint x: 199, startPoint y: 293, endPoint x: 237, endPoint y: 289, distance: 38.1
click at [158, 294] on icon at bounding box center [151, 301] width 14 height 14
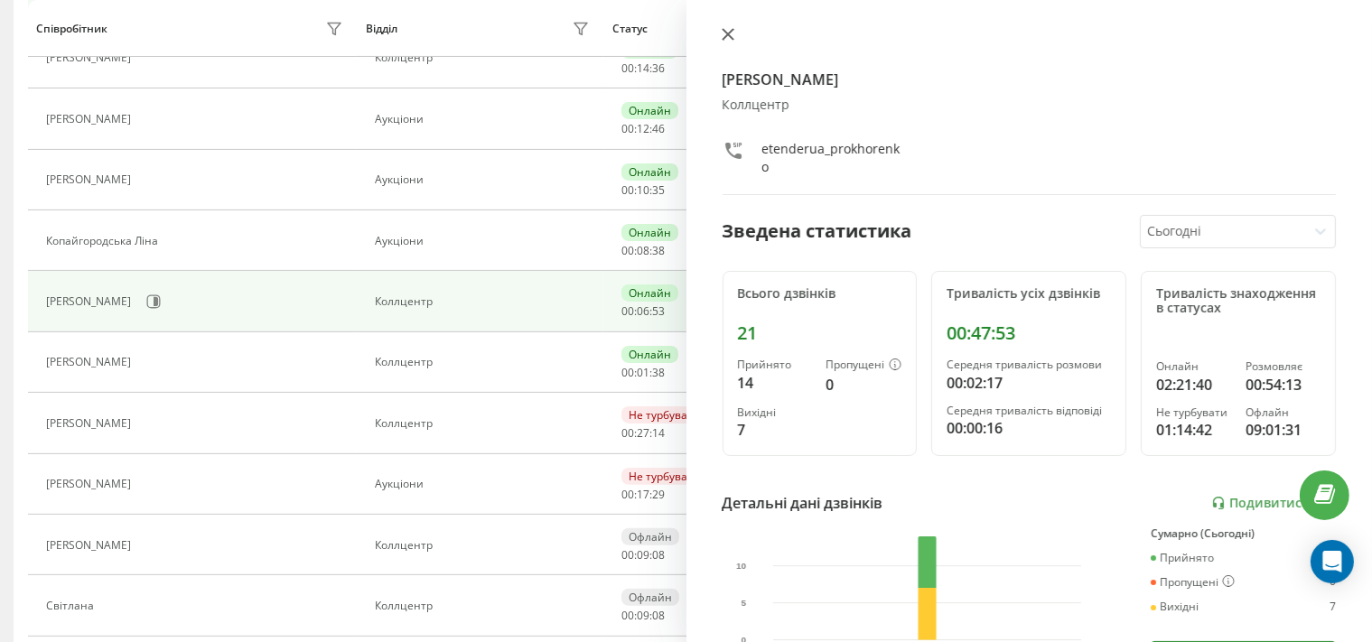
click at [725, 30] on icon at bounding box center [728, 34] width 13 height 13
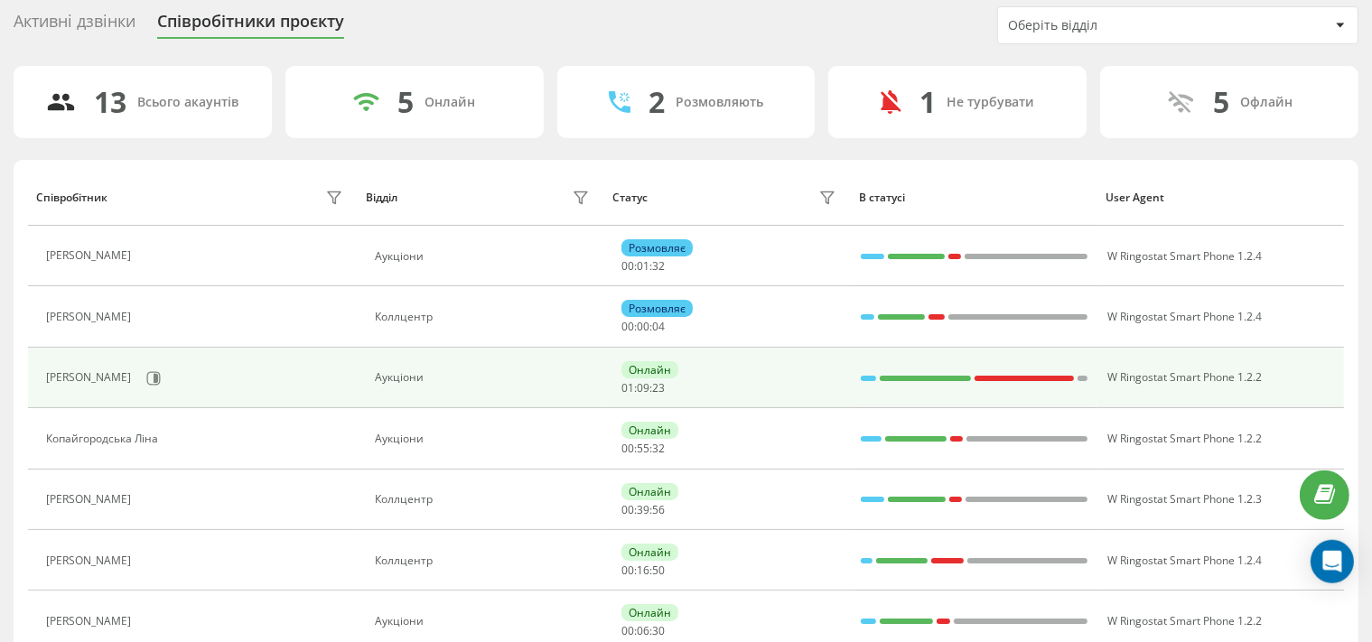
scroll to position [95, 0]
